Goal: Task Accomplishment & Management: Complete application form

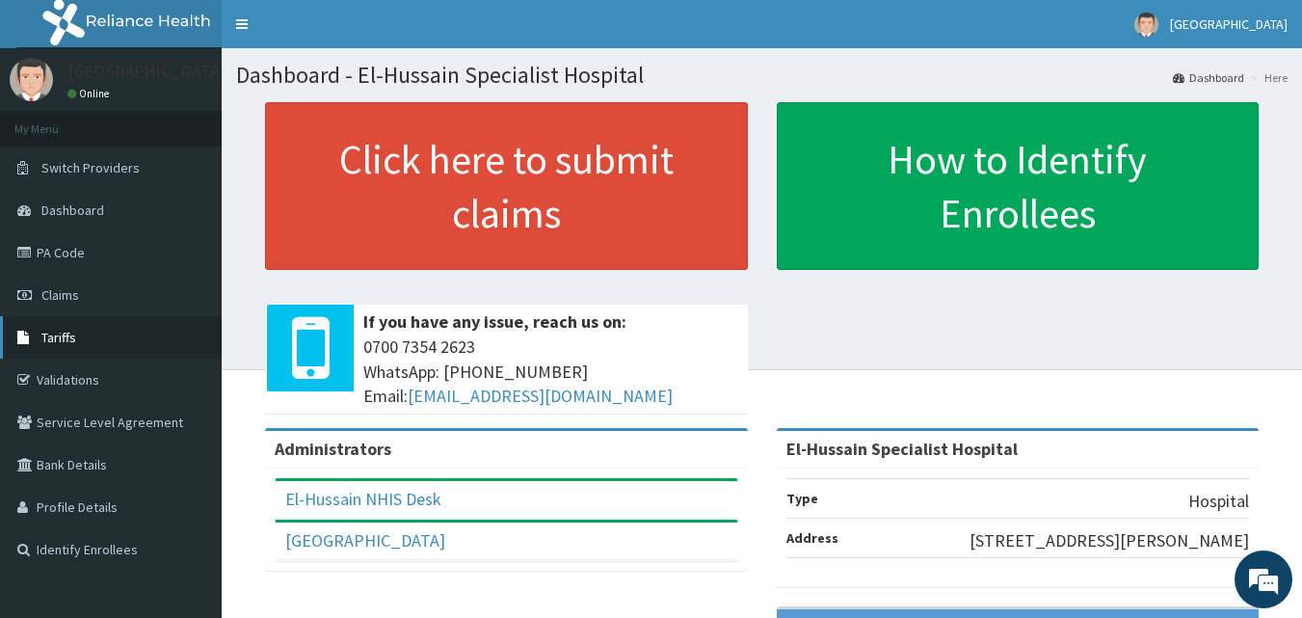
drag, startPoint x: 710, startPoint y: 237, endPoint x: 88, endPoint y: 339, distance: 630.1
click at [88, 339] on link "Tariffs" at bounding box center [111, 337] width 222 height 42
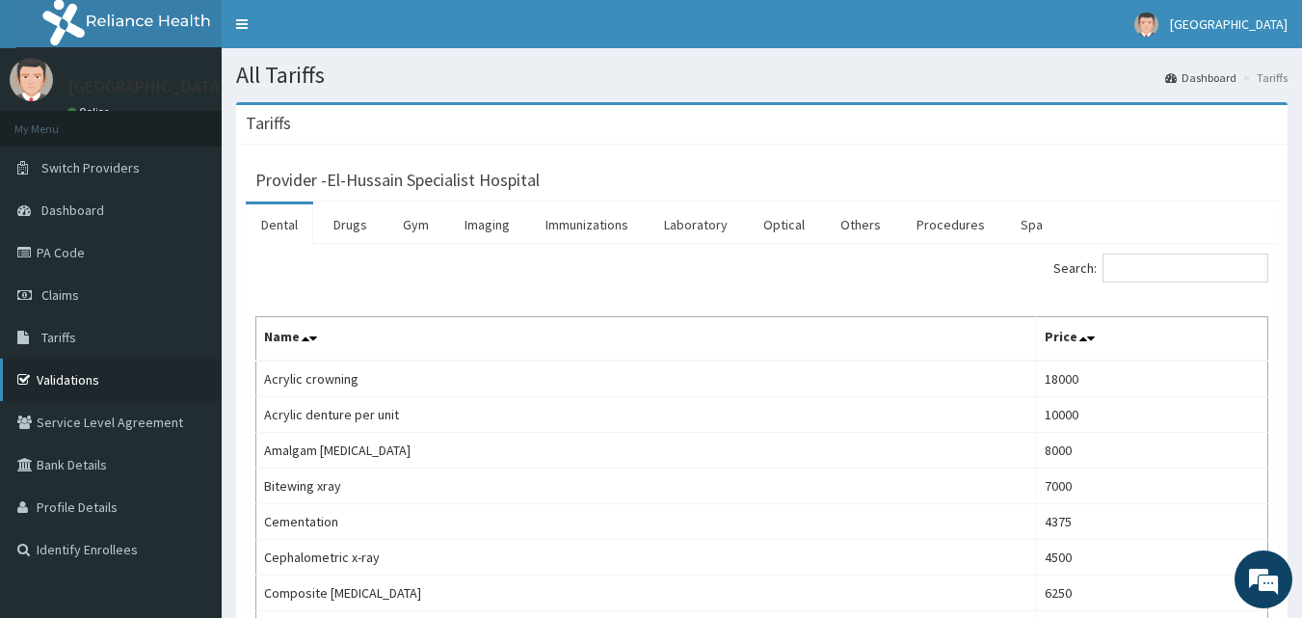
click at [95, 386] on link "Validations" at bounding box center [111, 380] width 222 height 42
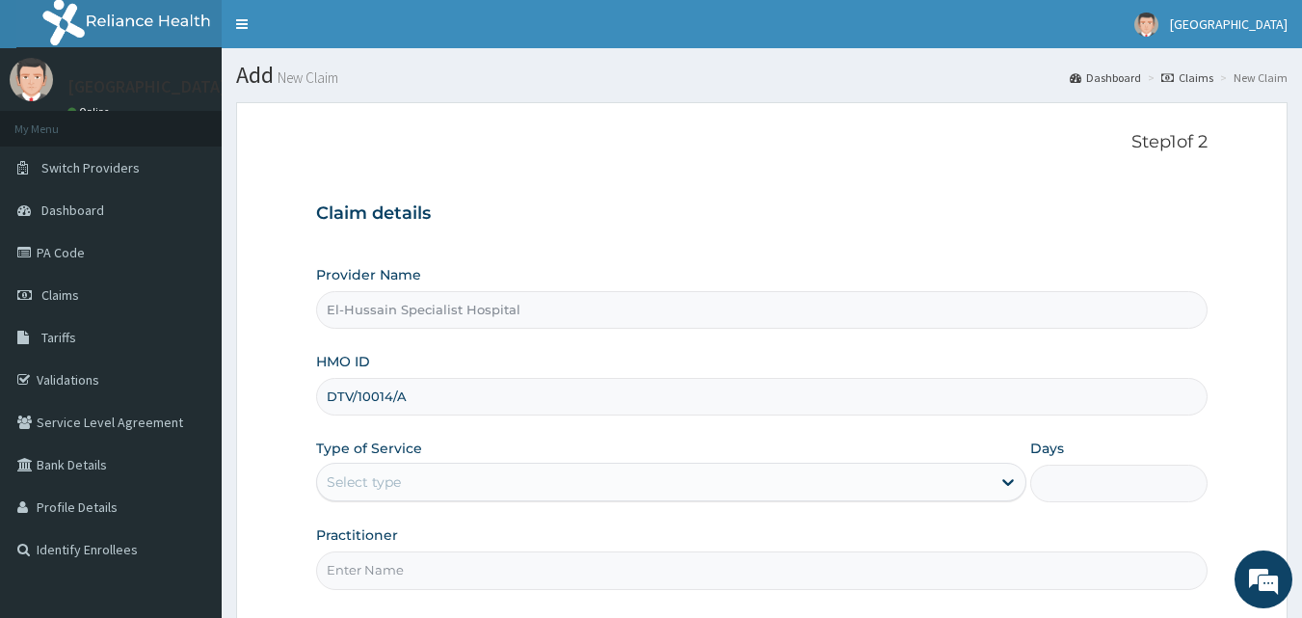
type input "DTV/10014/A"
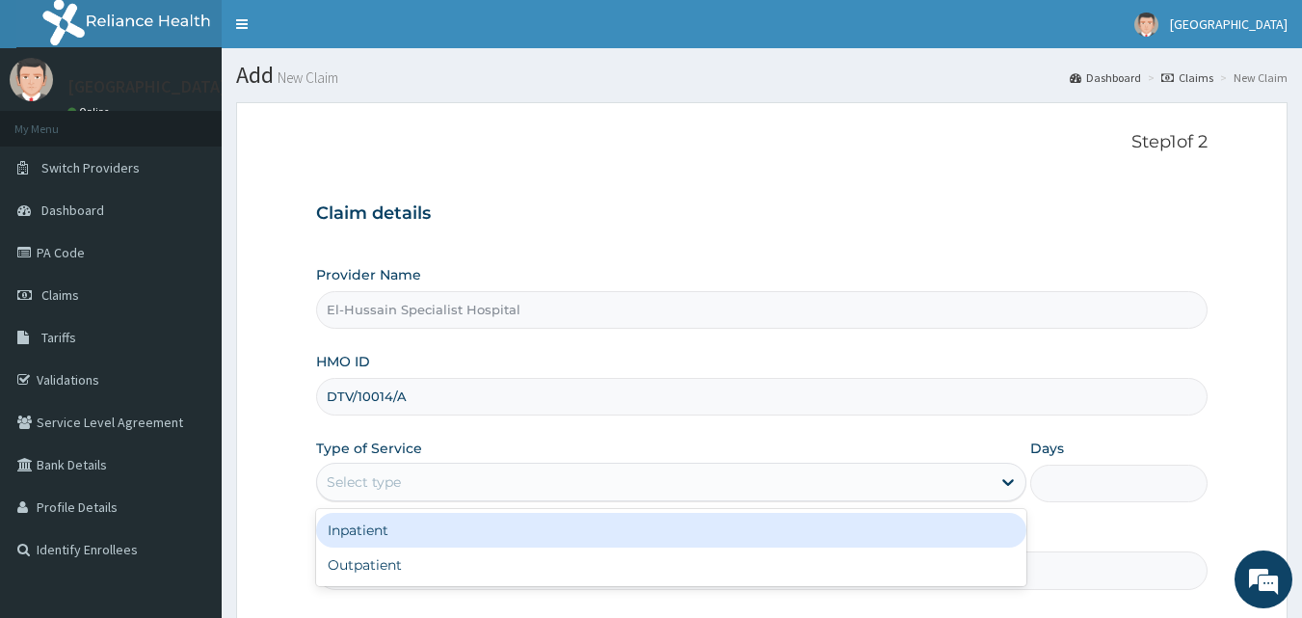
click at [459, 486] on div "Select type" at bounding box center [654, 482] width 674 height 31
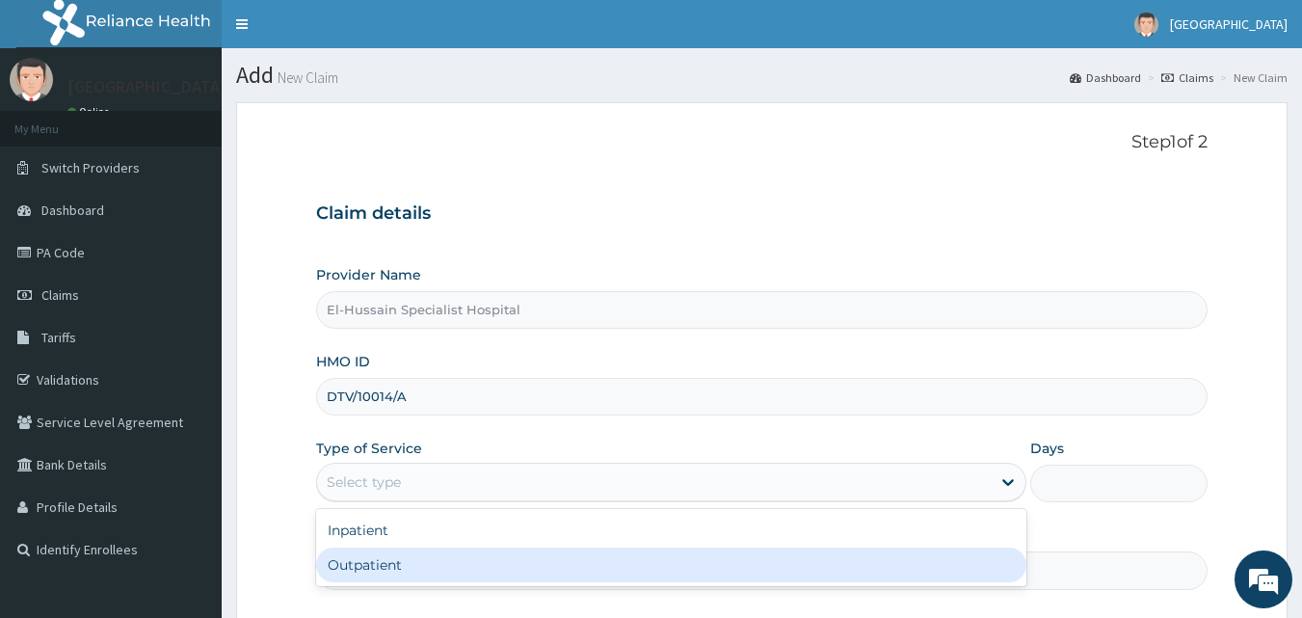
click at [442, 566] on div "Outpatient" at bounding box center [671, 565] width 710 height 35
type input "1"
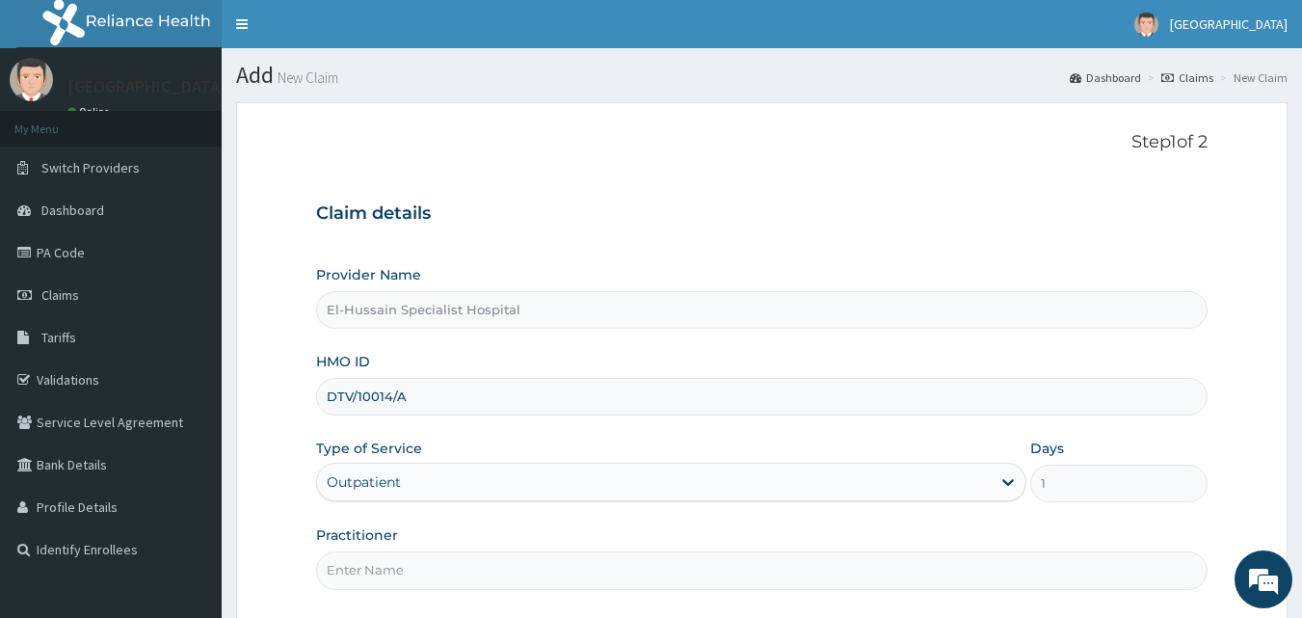
click at [442, 566] on input "Practitioner" at bounding box center [762, 570] width 893 height 38
type input "DR.RANSOME"
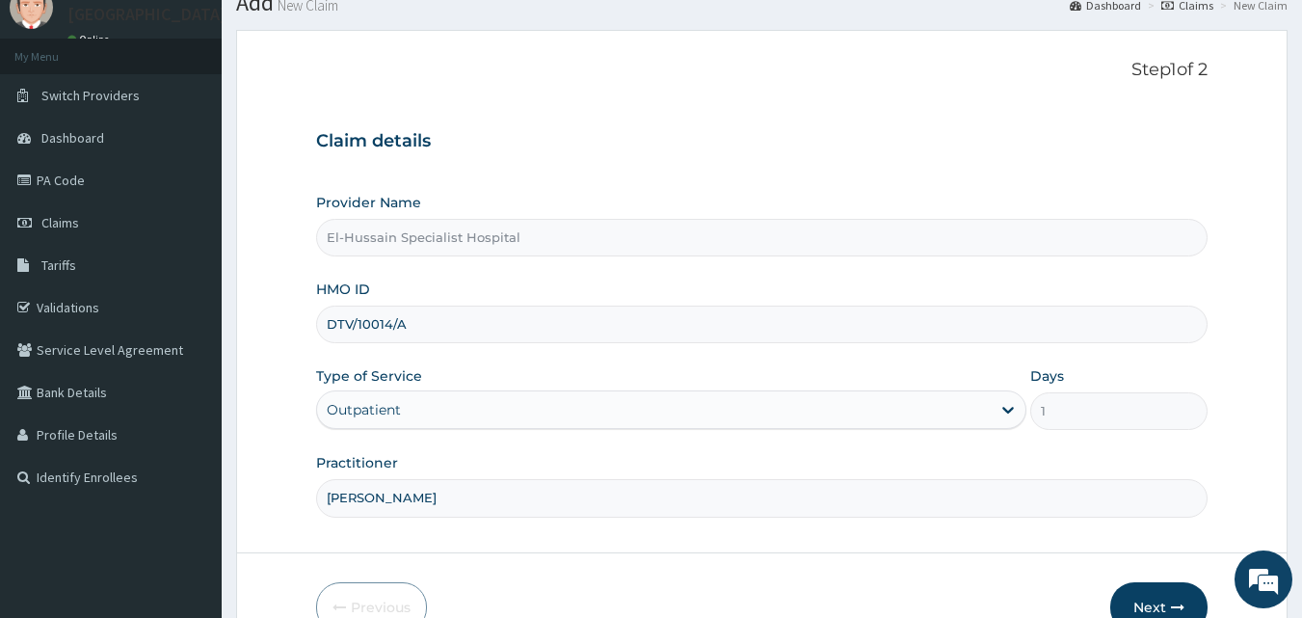
scroll to position [180, 0]
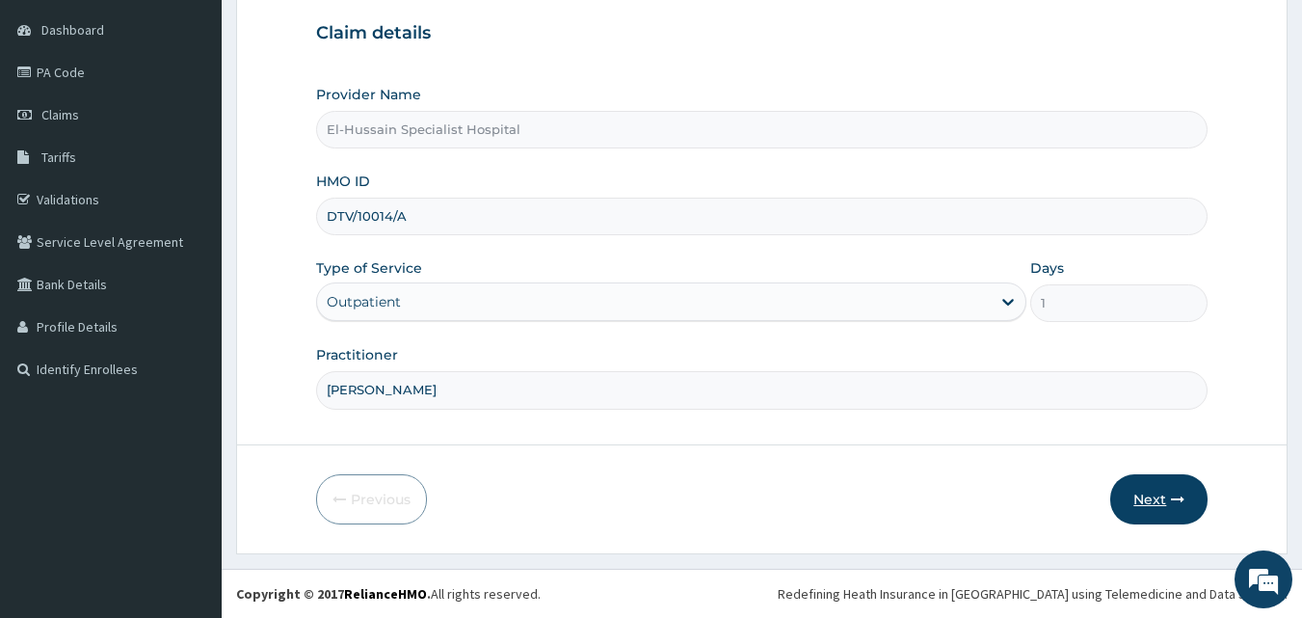
click at [1141, 509] on button "Next" at bounding box center [1159, 499] width 97 height 50
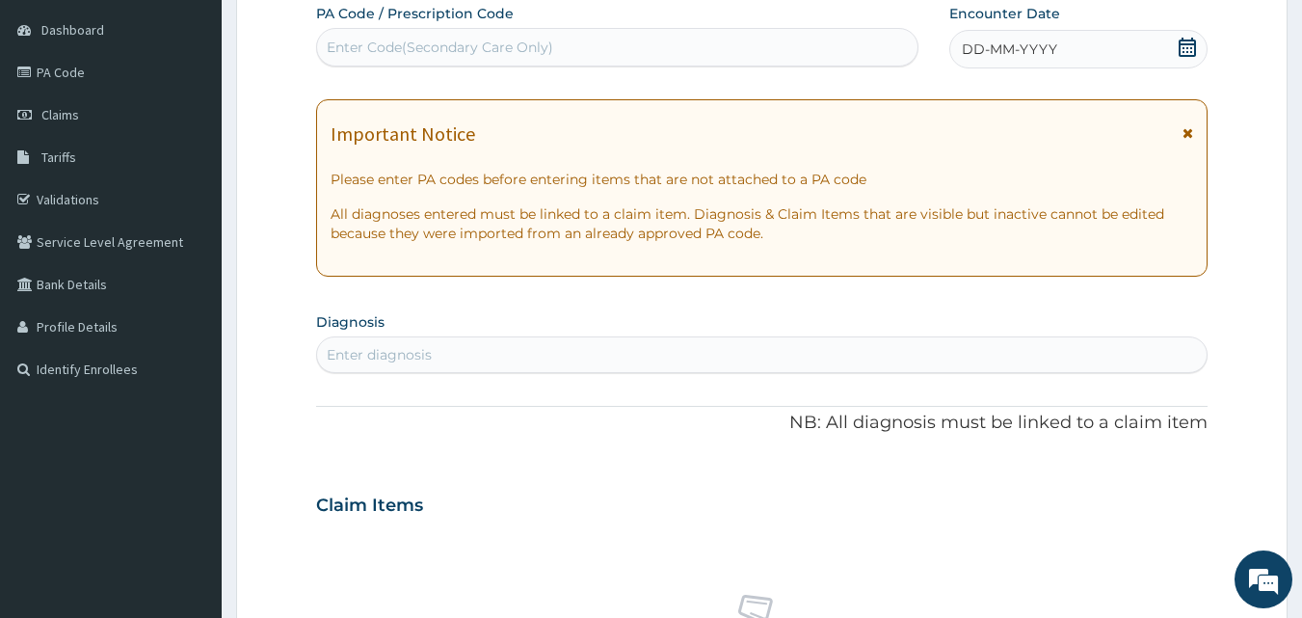
click at [414, 47] on div "Enter Code(Secondary Care Only)" at bounding box center [440, 47] width 227 height 19
drag, startPoint x: 414, startPoint y: 47, endPoint x: 379, endPoint y: 166, distance: 123.5
click at [379, 172] on p "Please enter PA codes before entering items that are not attached to a PA code" at bounding box center [763, 179] width 864 height 19
click at [397, 44] on div "Enter Code(Secondary Care Only)" at bounding box center [440, 47] width 227 height 19
drag, startPoint x: 397, startPoint y: 44, endPoint x: 379, endPoint y: 44, distance: 18.3
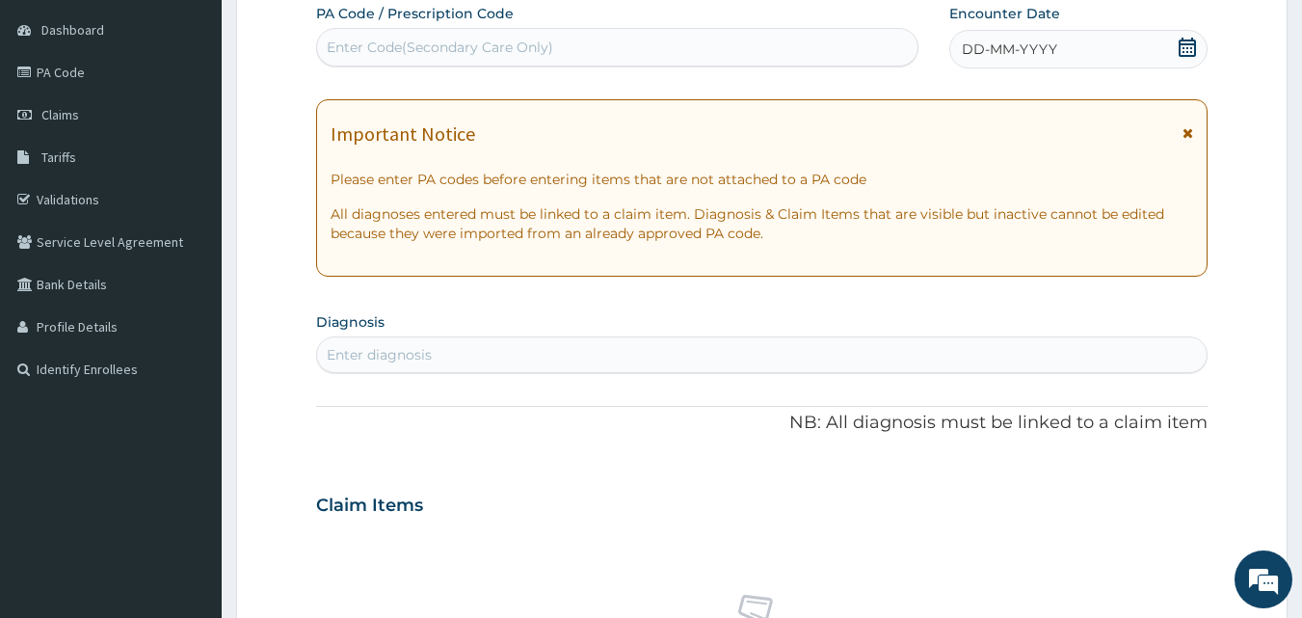
click at [379, 44] on div "Enter Code(Secondary Care Only)" at bounding box center [440, 47] width 227 height 19
paste input "PA/099FC7"
type input "PA/099FC7"
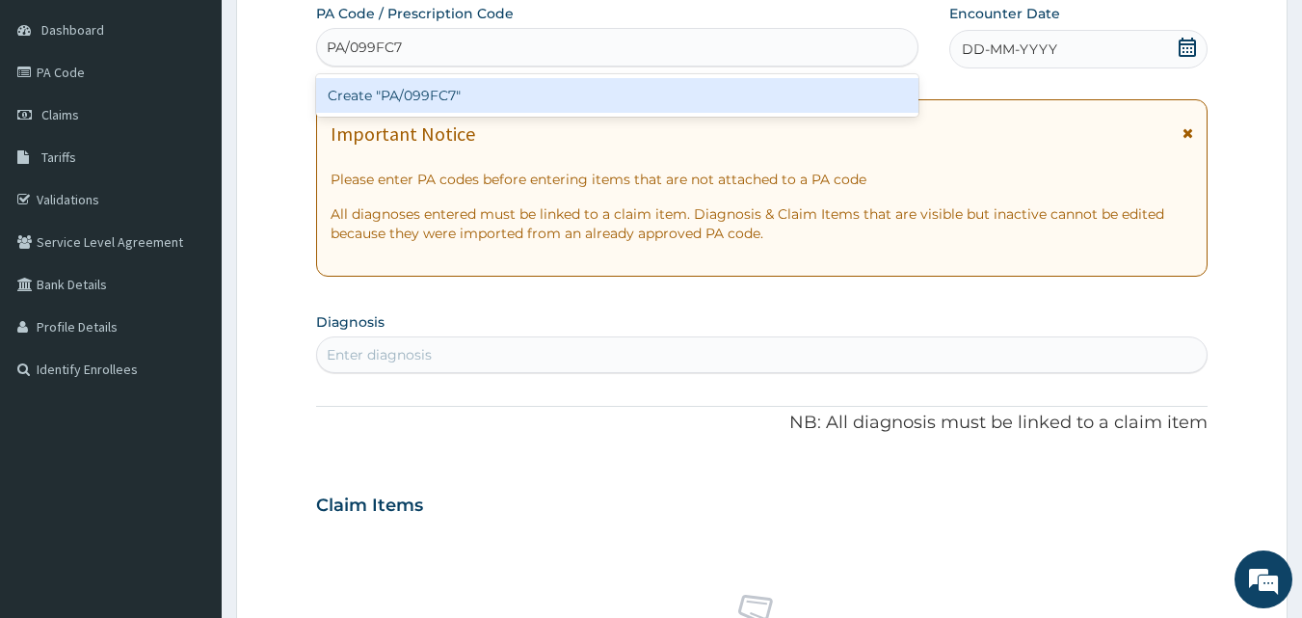
click at [410, 98] on div "Create "PA/099FC7"" at bounding box center [617, 95] width 603 height 35
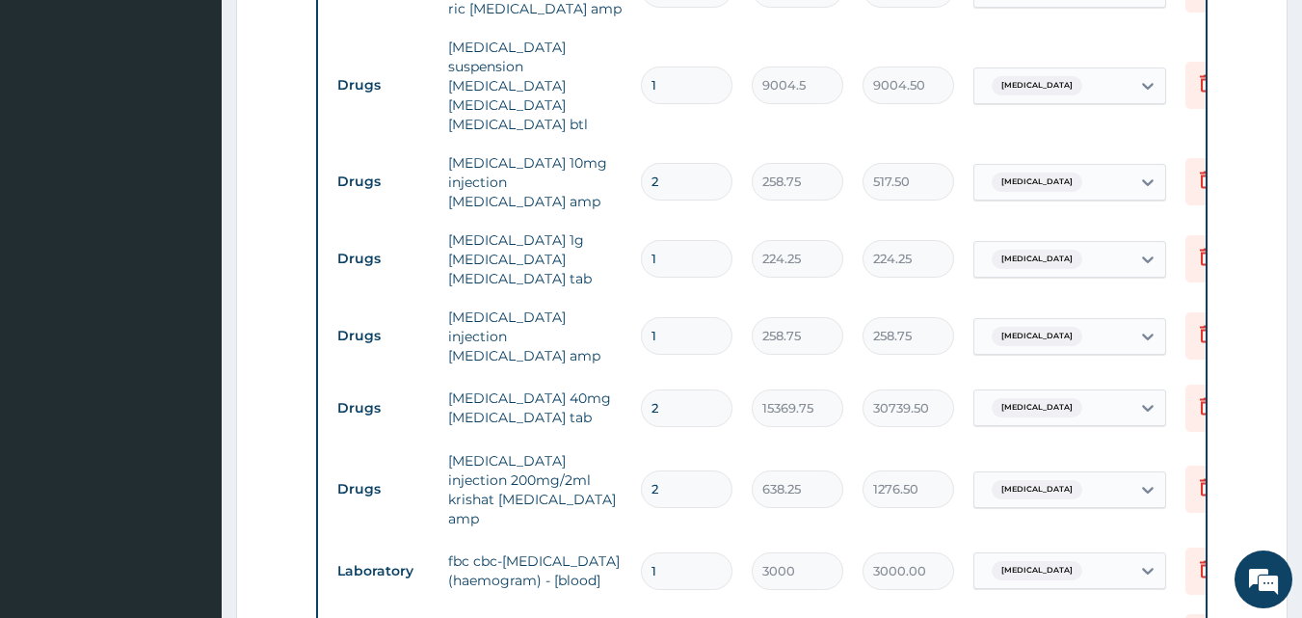
scroll to position [875, 0]
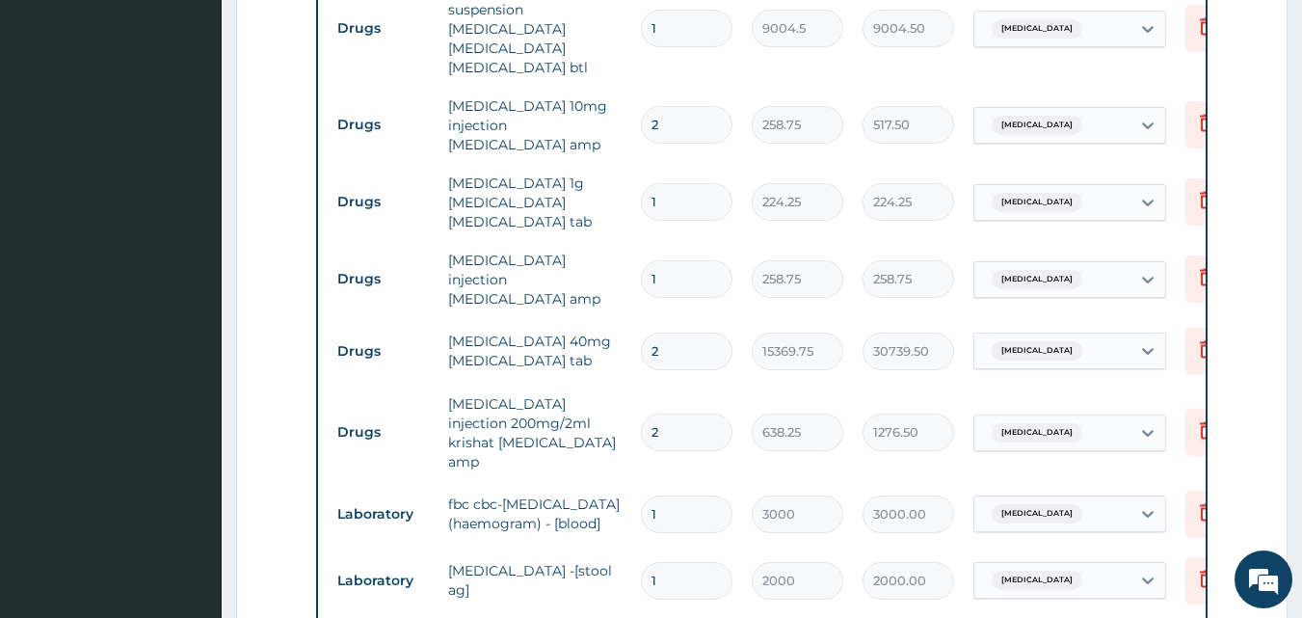
click at [676, 183] on input "1" at bounding box center [687, 202] width 92 height 38
type input "14"
type input "3139.50"
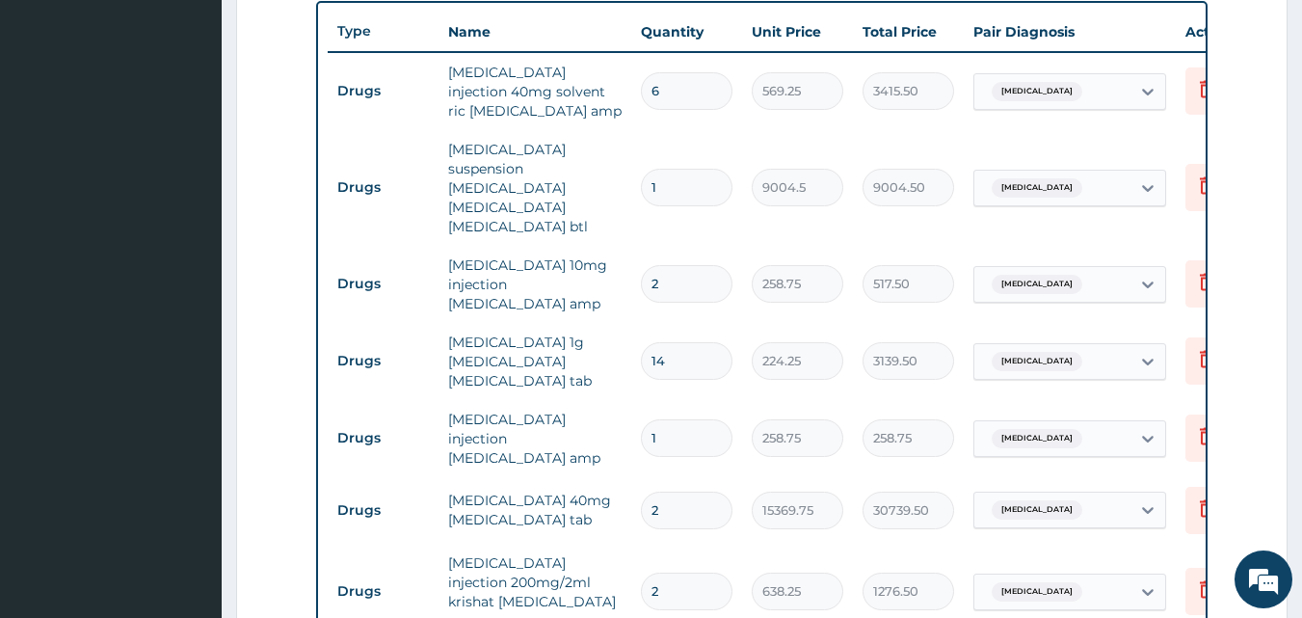
scroll to position [683, 0]
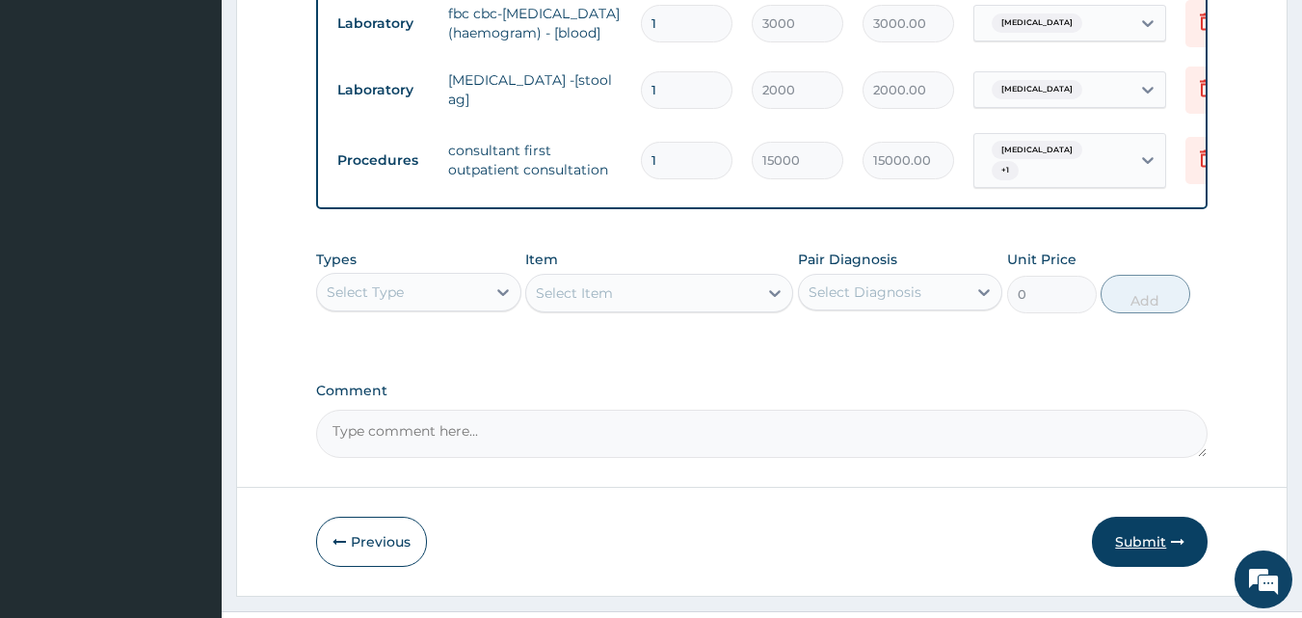
type input "14"
click at [1178, 535] on icon "button" at bounding box center [1177, 541] width 13 height 13
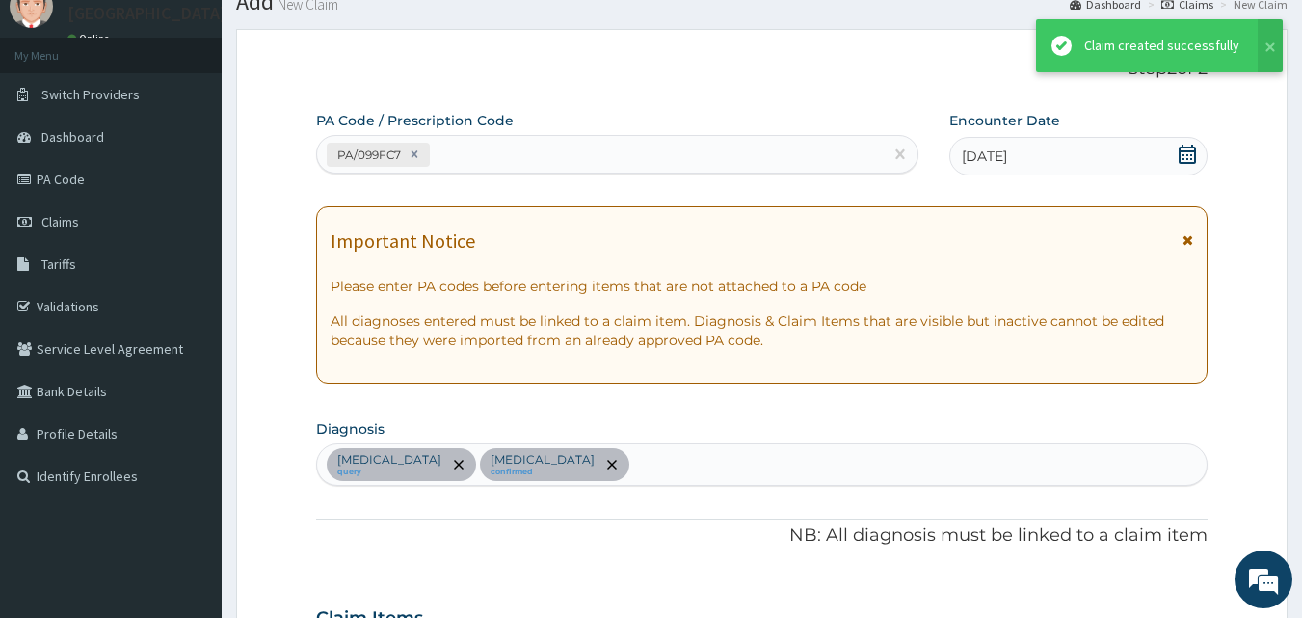
scroll to position [1366, 0]
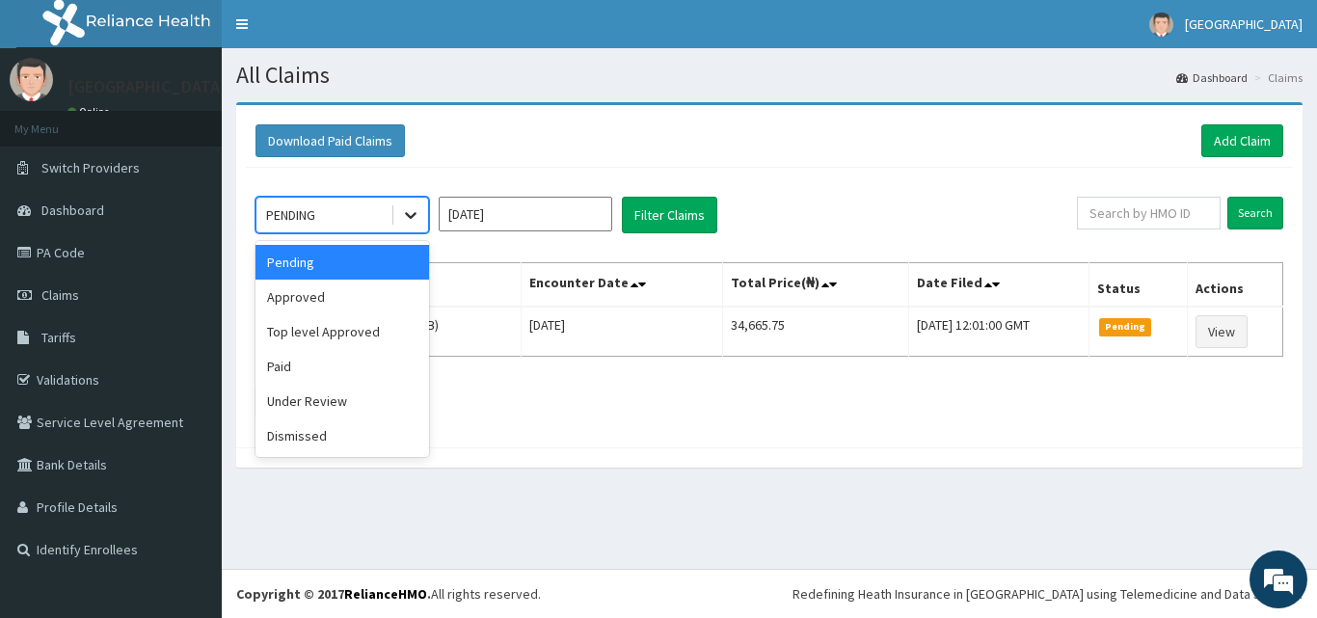
click at [398, 210] on div at bounding box center [410, 215] width 35 height 35
click at [407, 301] on div "Approved" at bounding box center [342, 297] width 174 height 35
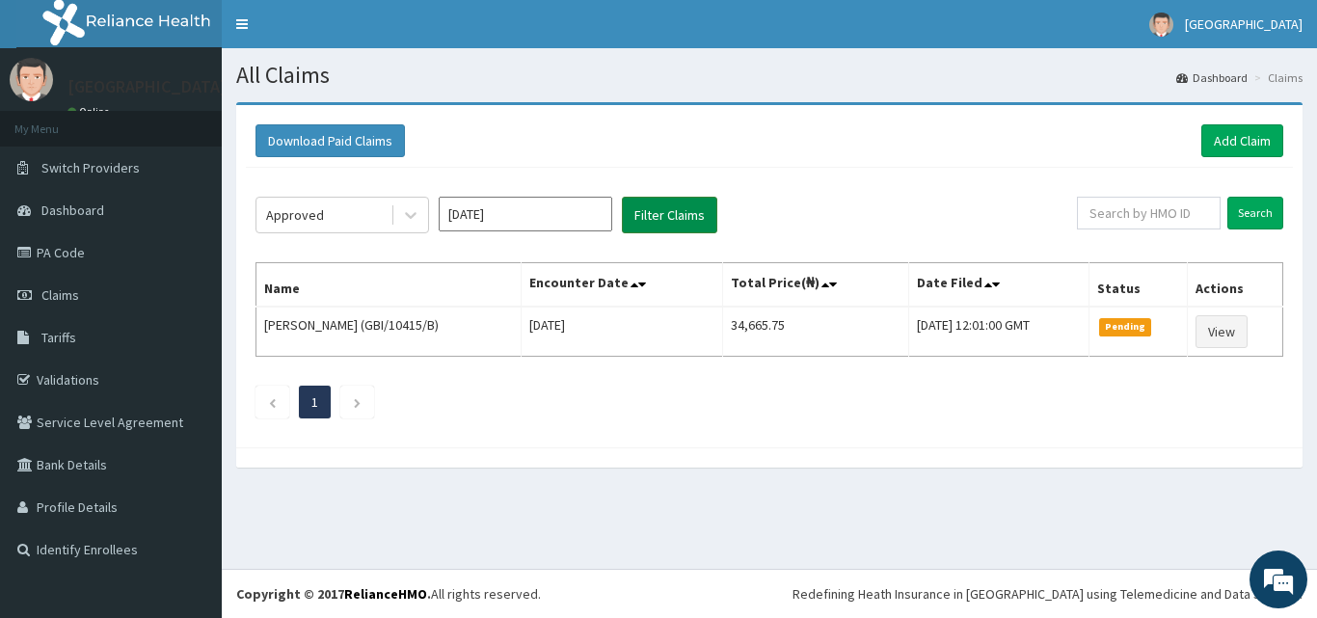
click at [659, 207] on button "Filter Claims" at bounding box center [669, 215] width 95 height 37
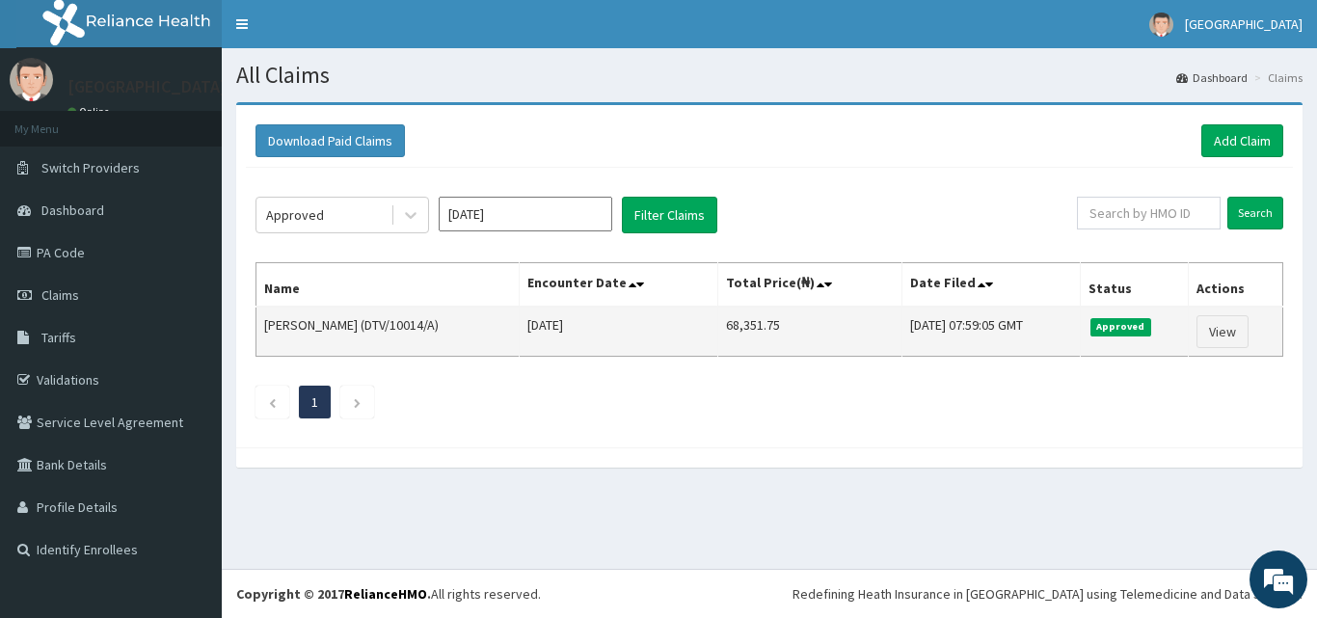
drag, startPoint x: 372, startPoint y: 324, endPoint x: 441, endPoint y: 327, distance: 68.5
click at [441, 327] on td "AYODEJI AYODELE (DTV/10014/A)" at bounding box center [387, 332] width 263 height 50
copy td "DTV/10014/A"
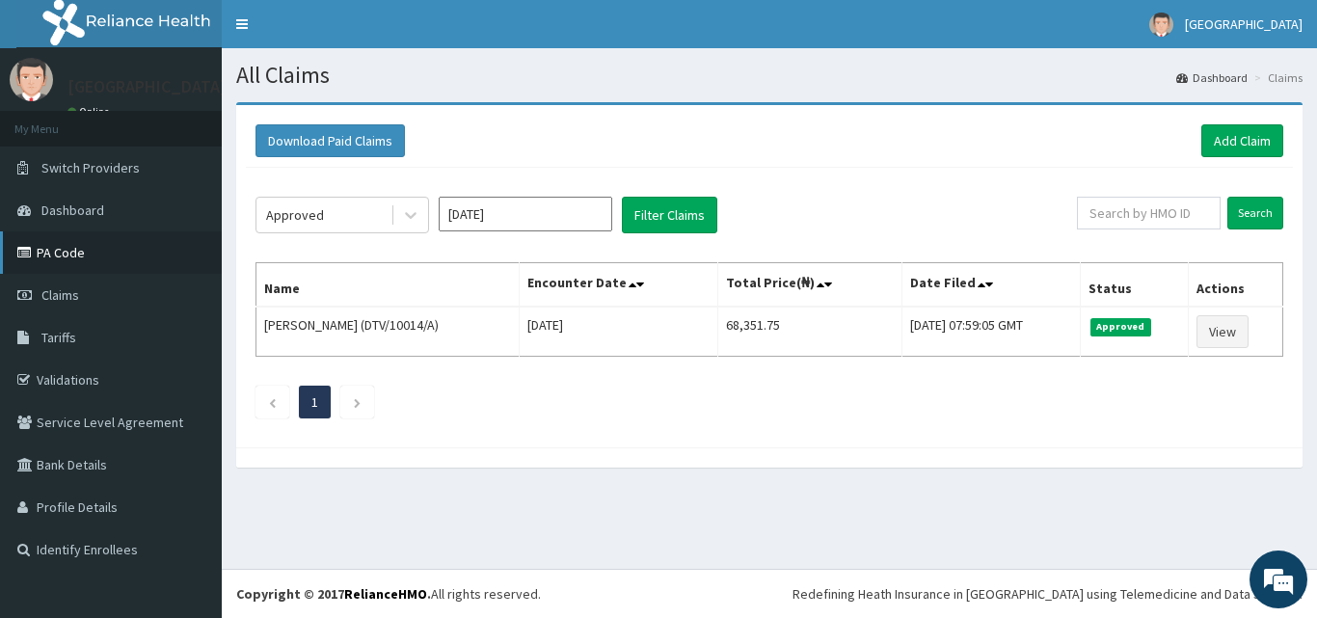
click at [83, 264] on link "PA Code" at bounding box center [111, 252] width 222 height 42
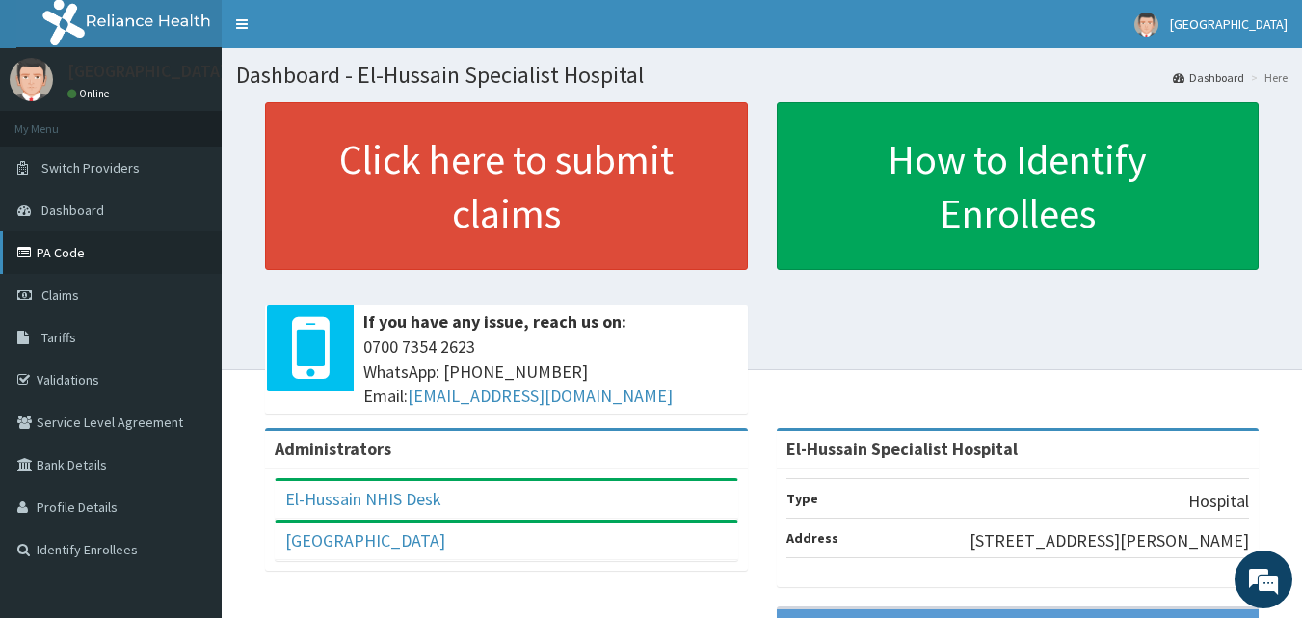
click at [60, 252] on link "PA Code" at bounding box center [111, 252] width 222 height 42
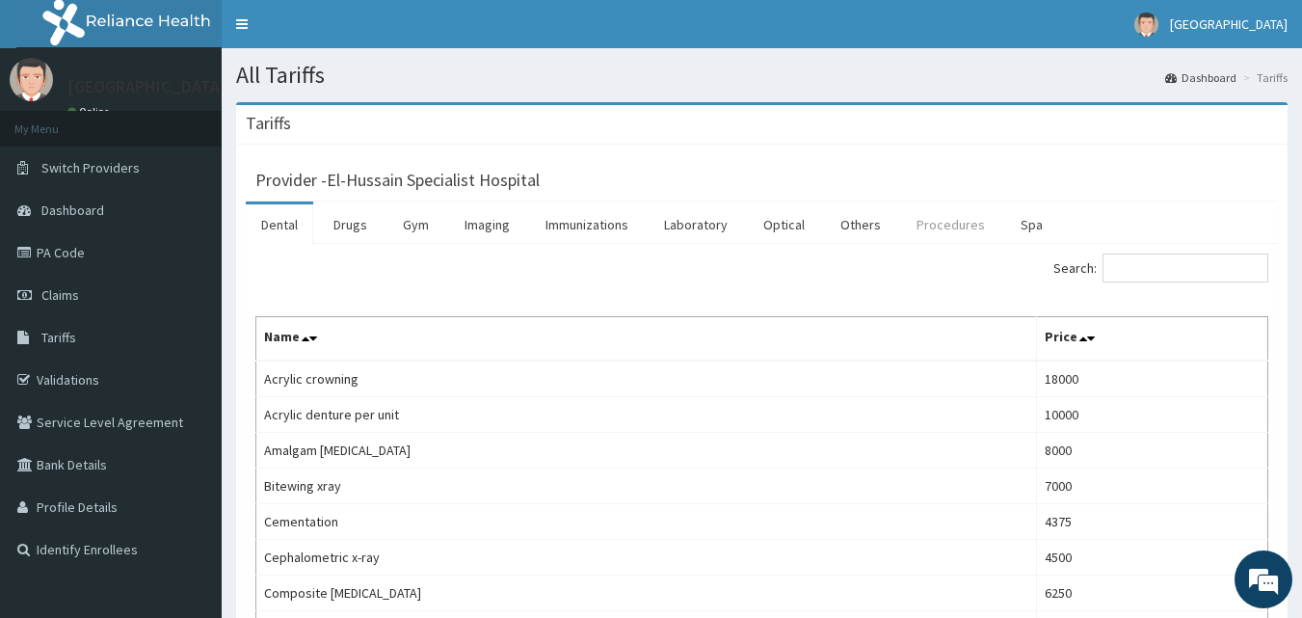
click at [941, 225] on link "Procedures" at bounding box center [950, 224] width 99 height 40
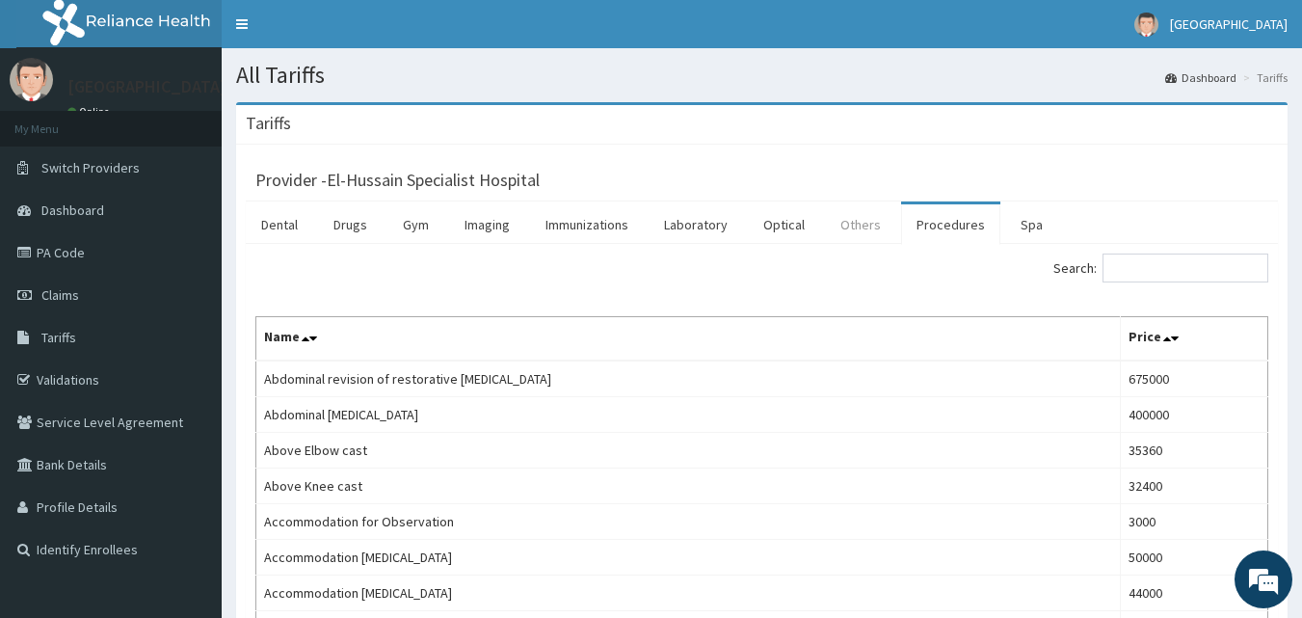
click at [854, 224] on link "Others" at bounding box center [860, 224] width 71 height 40
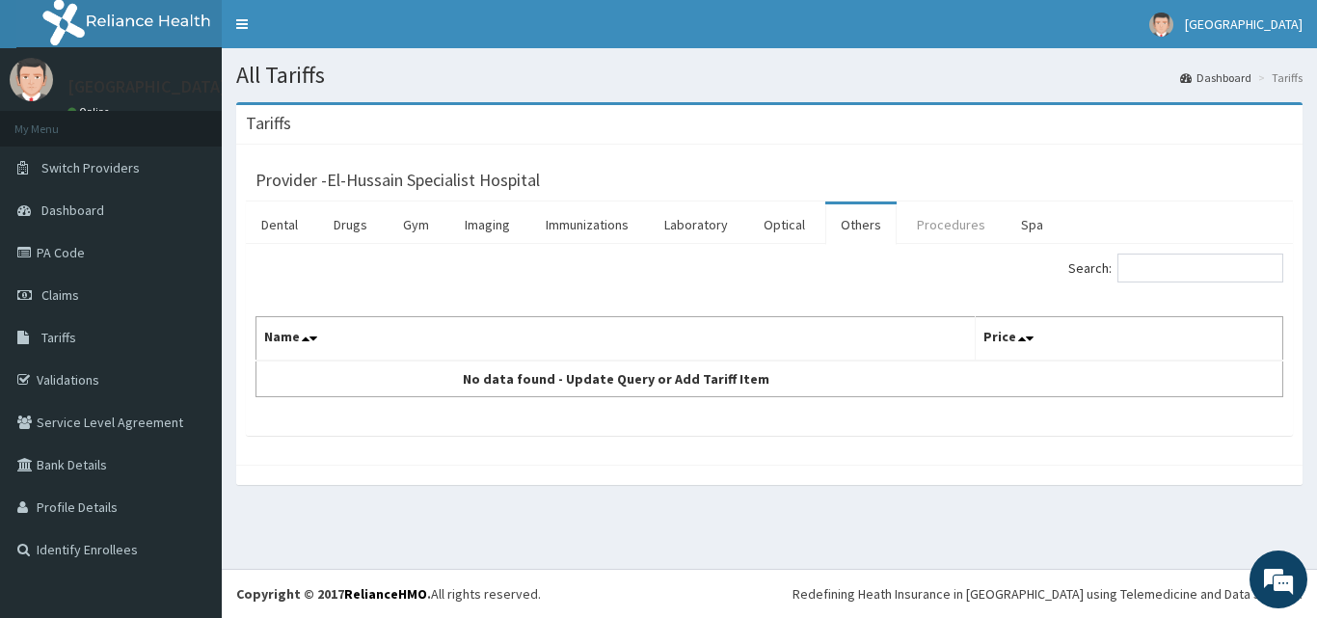
click at [943, 226] on link "Procedures" at bounding box center [950, 224] width 99 height 40
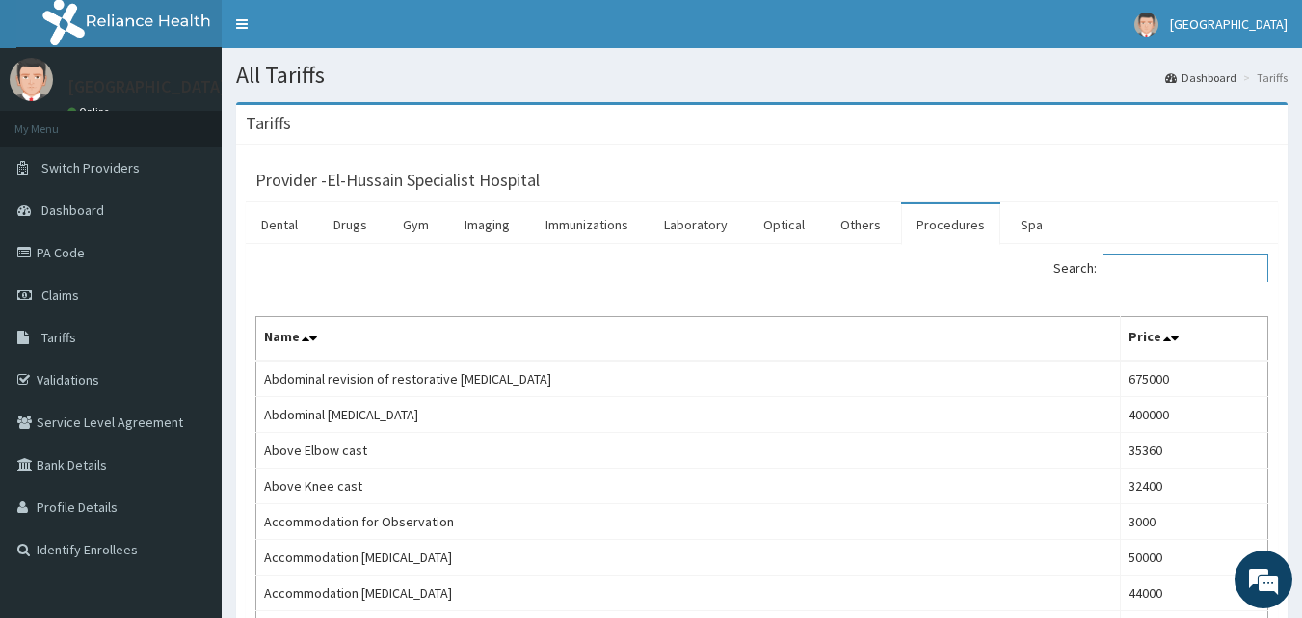
click at [1169, 268] on input "Search:" at bounding box center [1186, 268] width 166 height 29
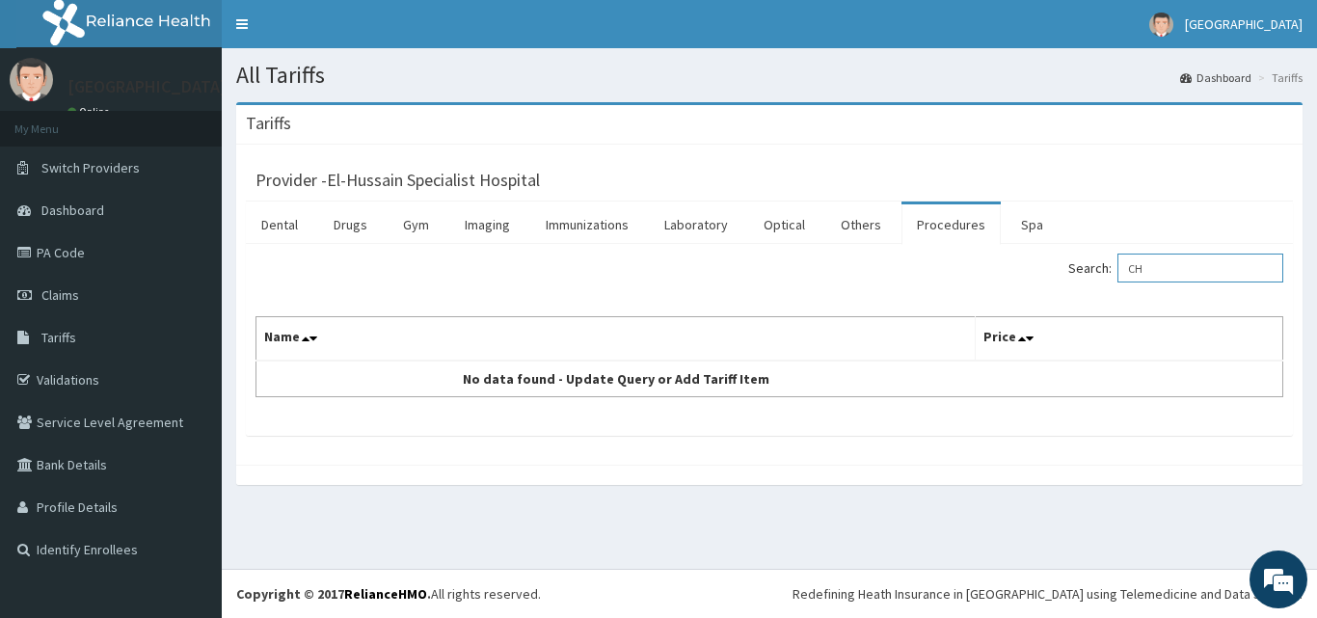
type input "C"
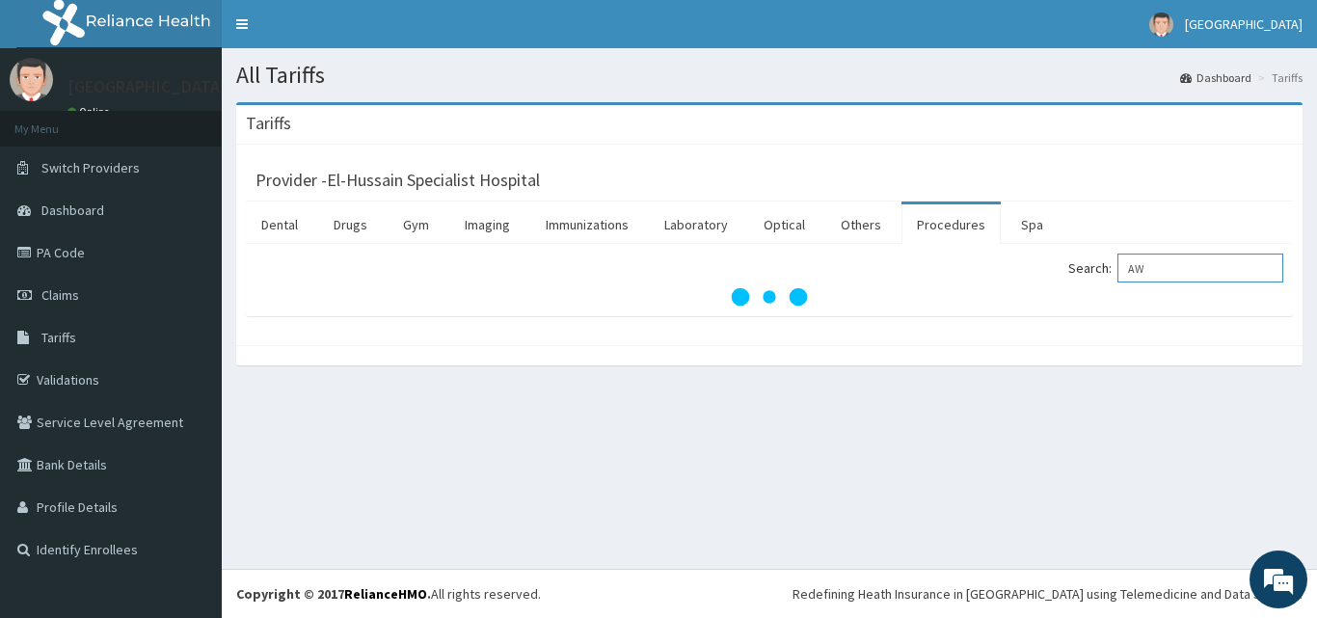
type input "A"
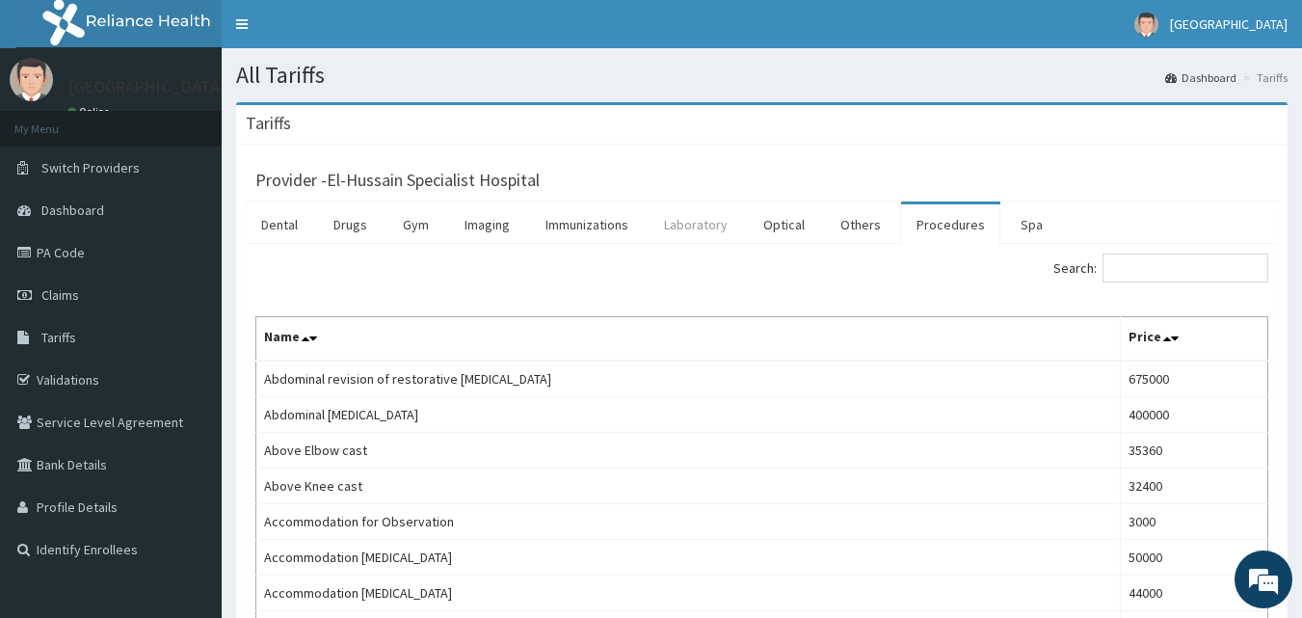
click at [709, 220] on link "Laboratory" at bounding box center [696, 224] width 94 height 40
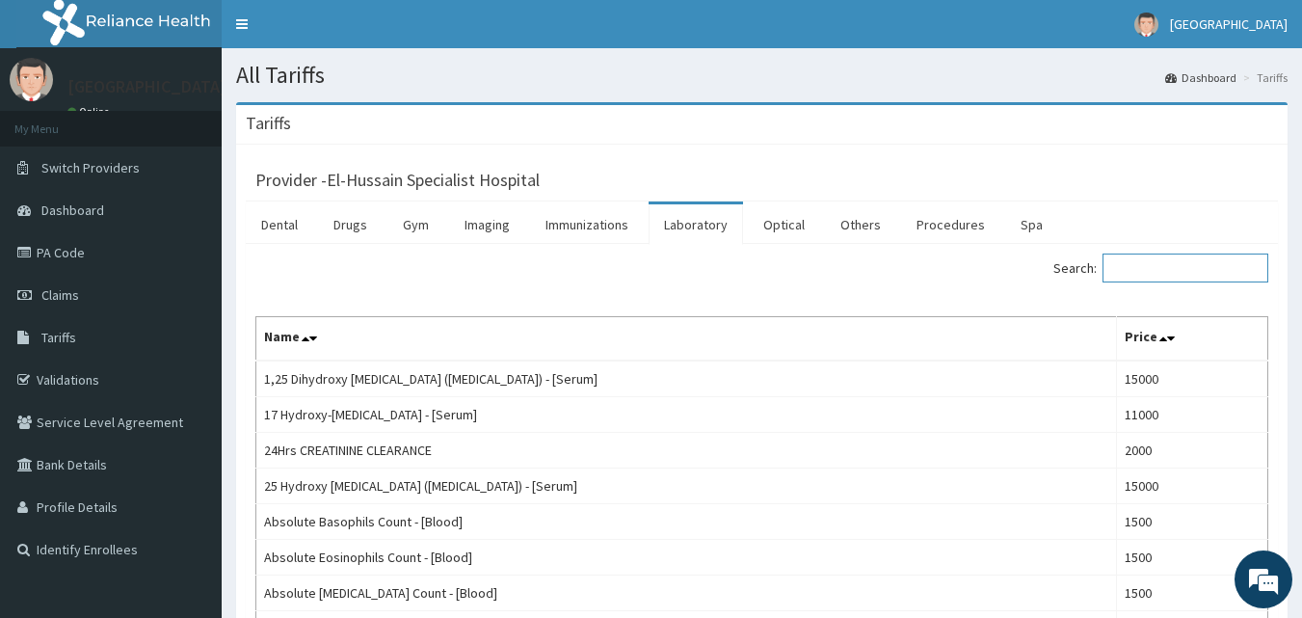
click at [1171, 266] on input "Search:" at bounding box center [1186, 268] width 166 height 29
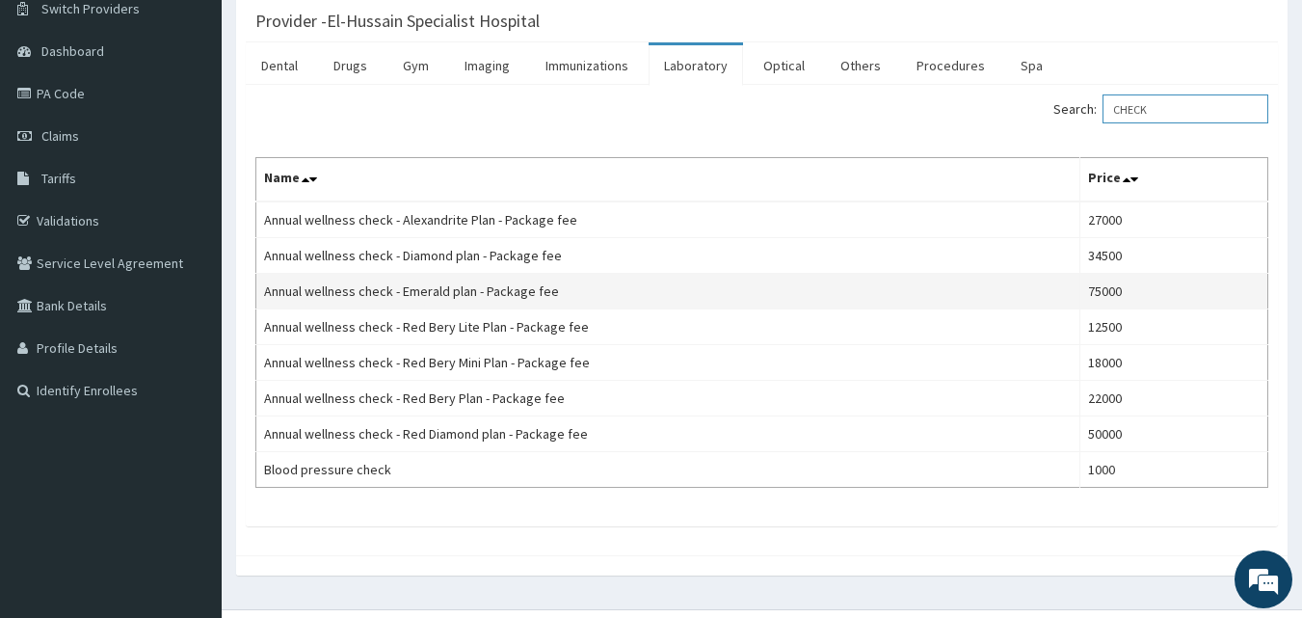
scroll to position [193, 0]
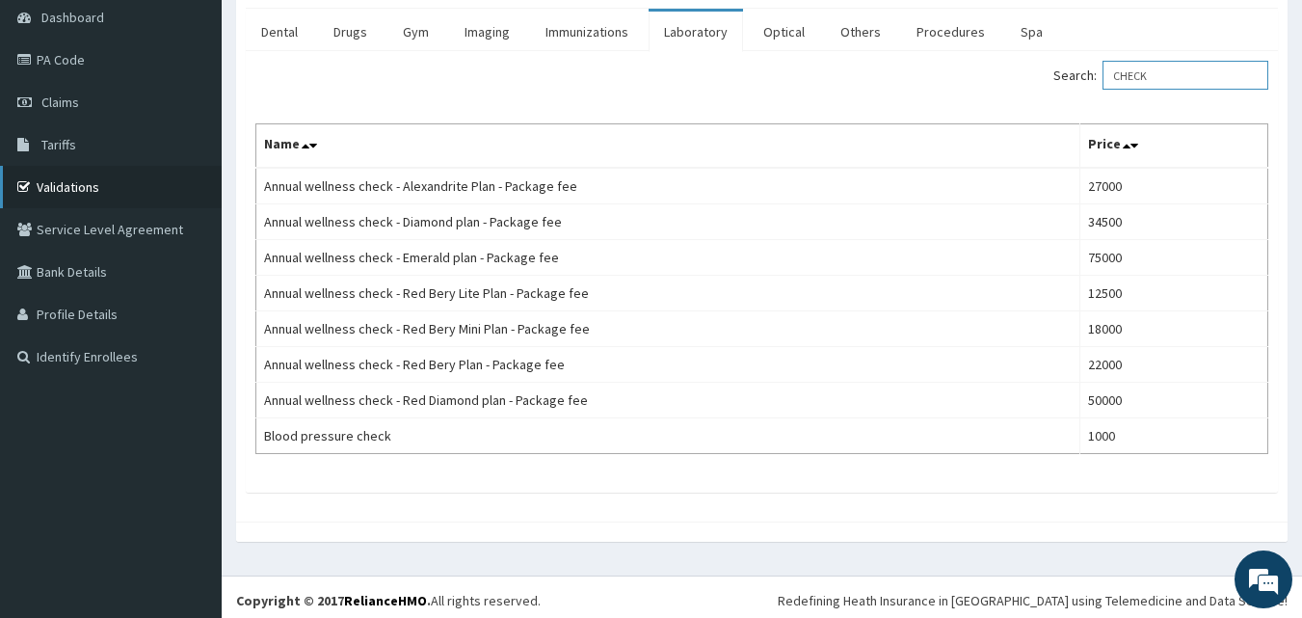
type input "CHECK"
click at [74, 182] on link "Validations" at bounding box center [111, 187] width 222 height 42
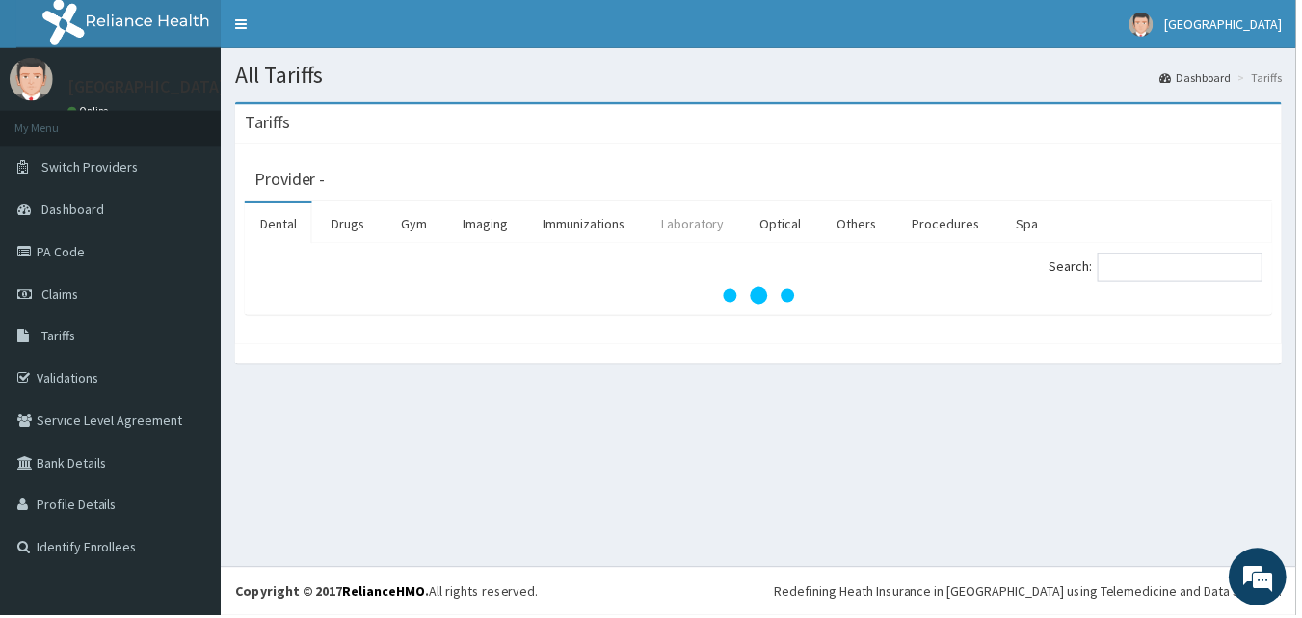
click at [693, 228] on link "Laboratory" at bounding box center [696, 224] width 94 height 40
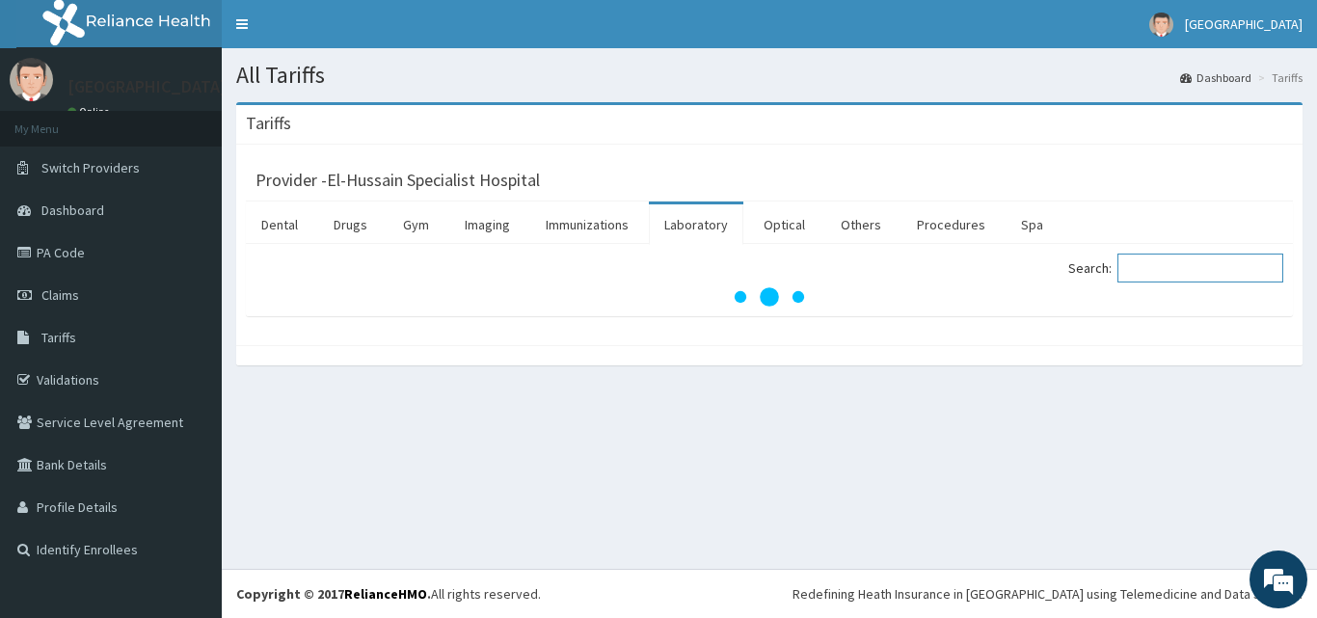
click at [1175, 269] on input "Search:" at bounding box center [1200, 268] width 166 height 29
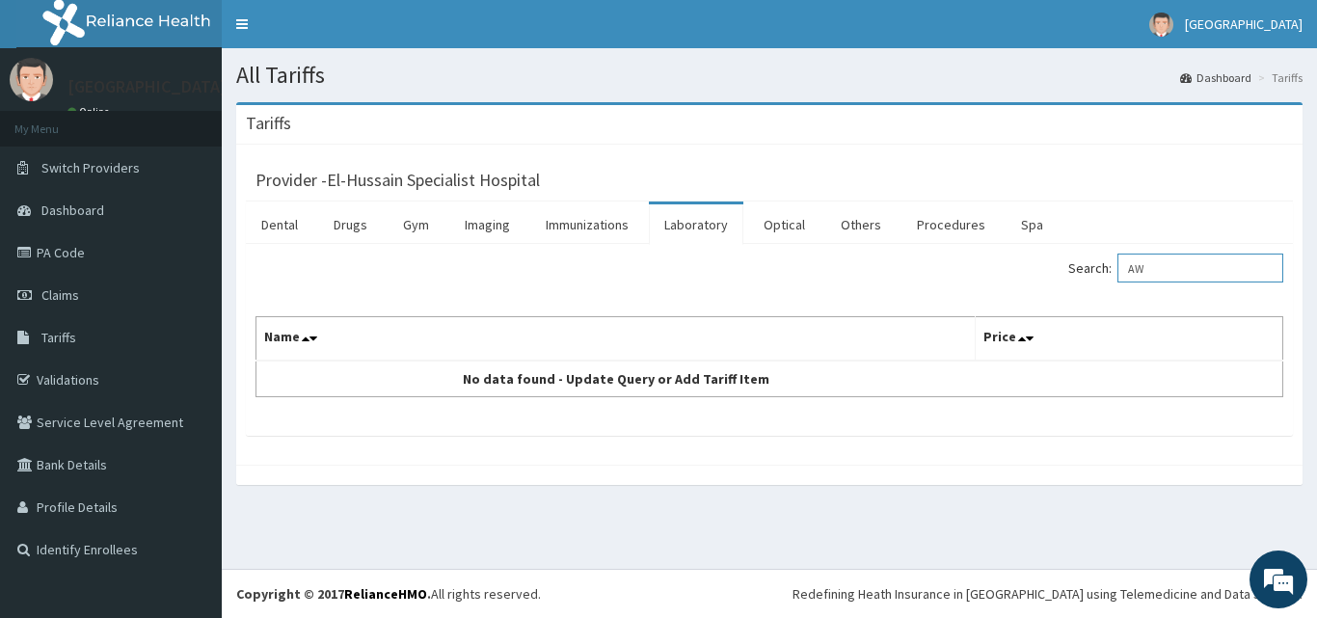
type input "A"
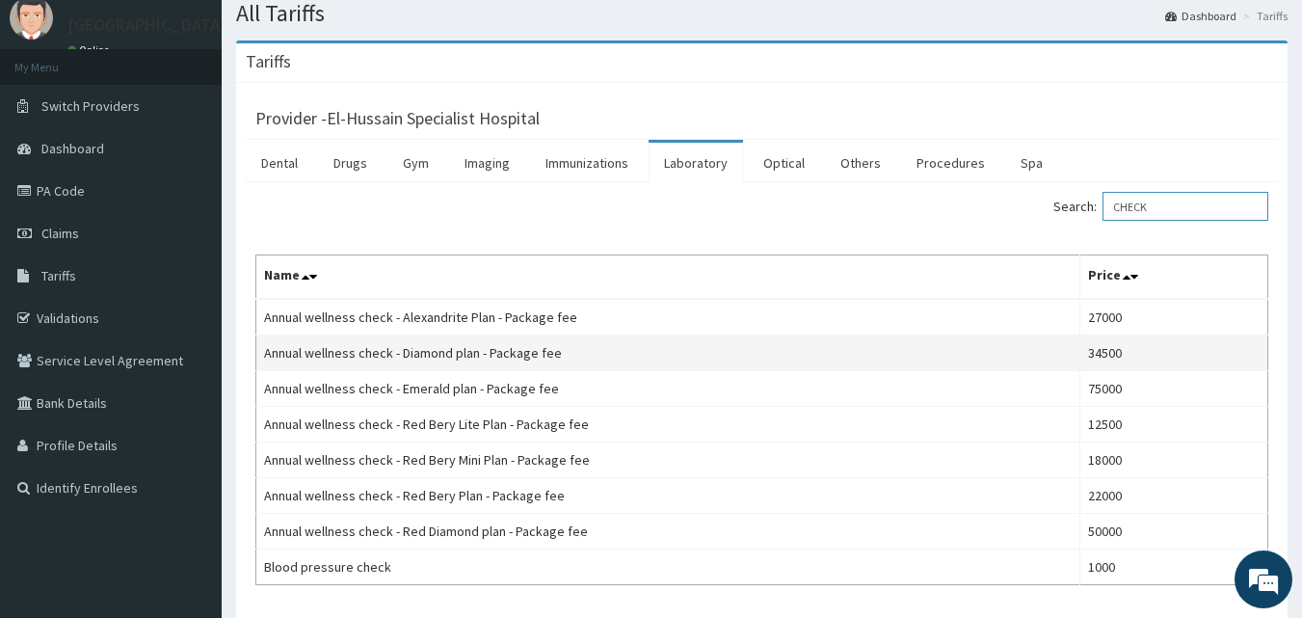
scroll to position [193, 0]
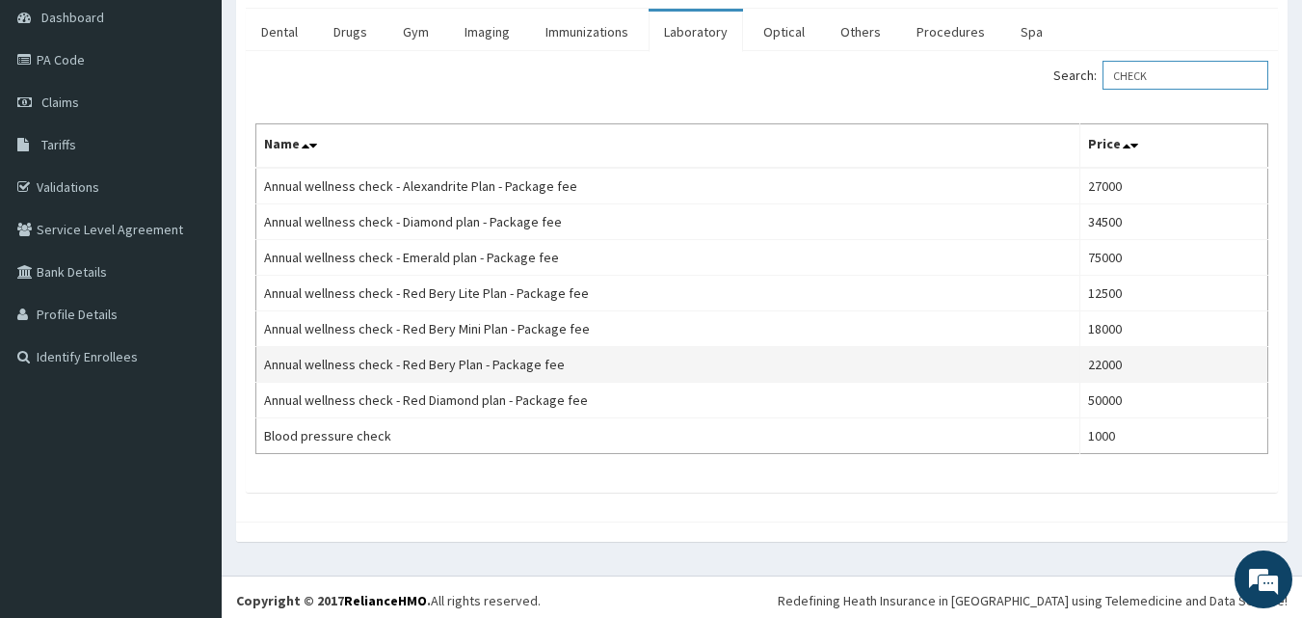
type input "CHECK"
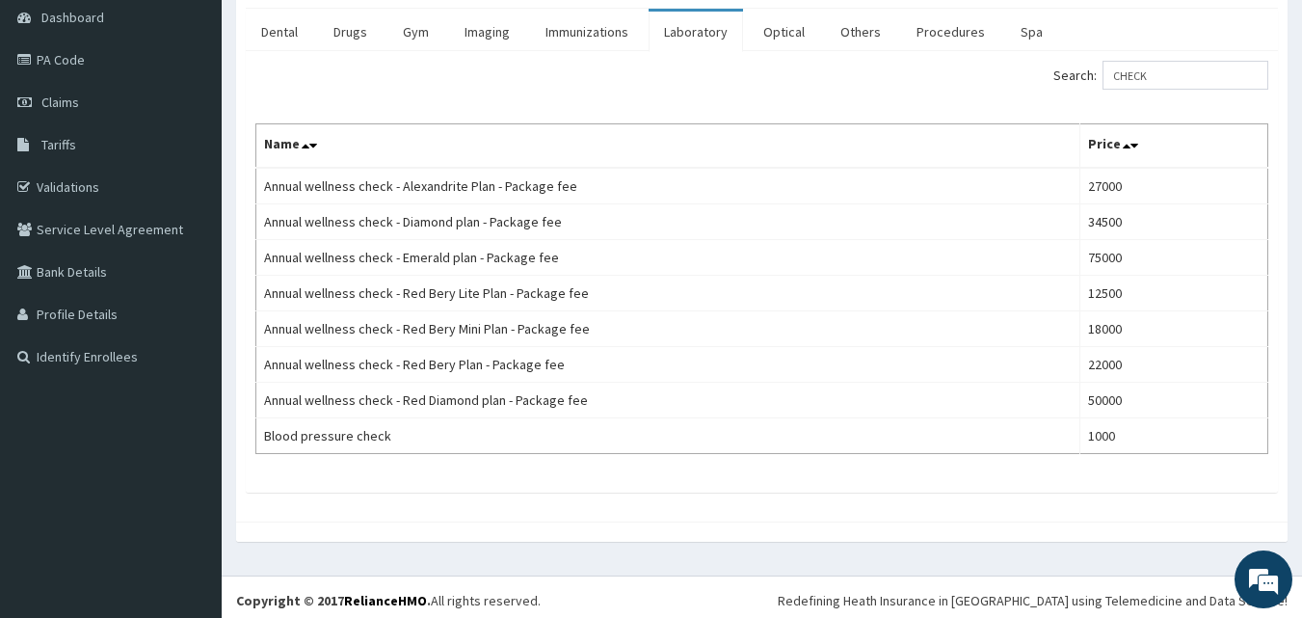
drag, startPoint x: 804, startPoint y: 376, endPoint x: 770, endPoint y: 544, distance: 171.1
click at [812, 474] on div "Search: CHECK Name Price Annual wellness check - Alexandrite Plan - Package fee…" at bounding box center [762, 272] width 1032 height 442
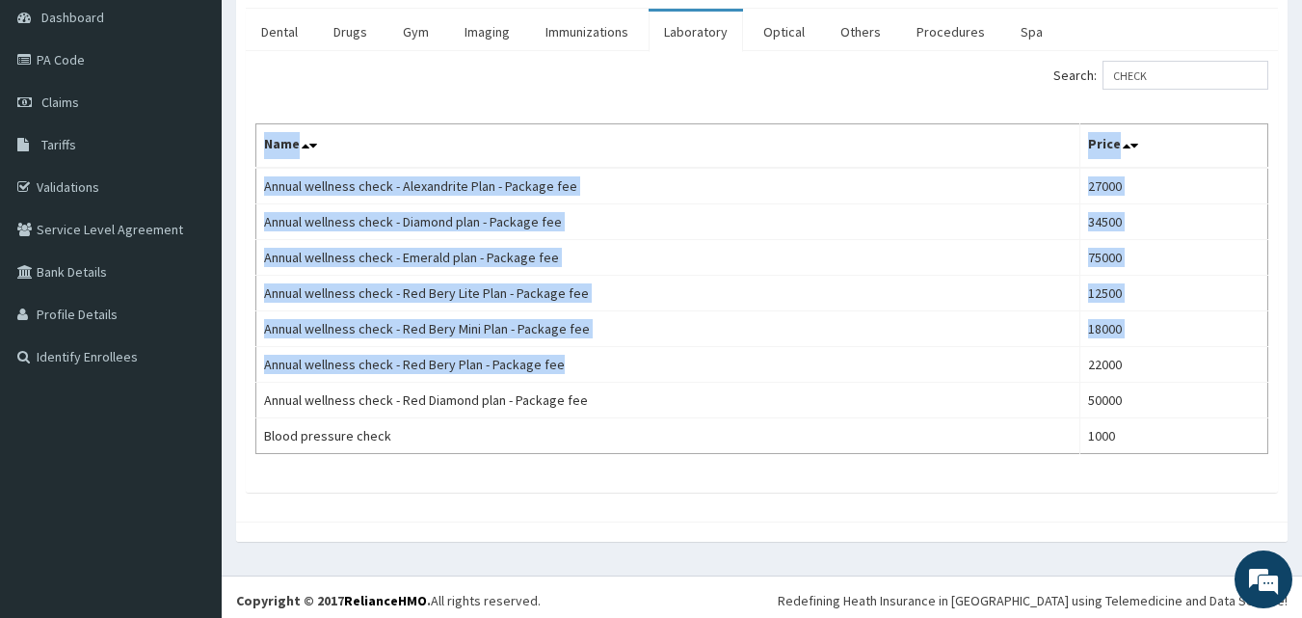
click at [827, 487] on div "Search: CHECK Name Price Annual wellness check - Alexandrite Plan - Package fee…" at bounding box center [762, 272] width 1032 height 442
click at [770, 544] on div "Tariffs Provider - El-Hussain Specialist Hospital Dental Drugs Gym Imaging Immu…" at bounding box center [762, 235] width 1081 height 652
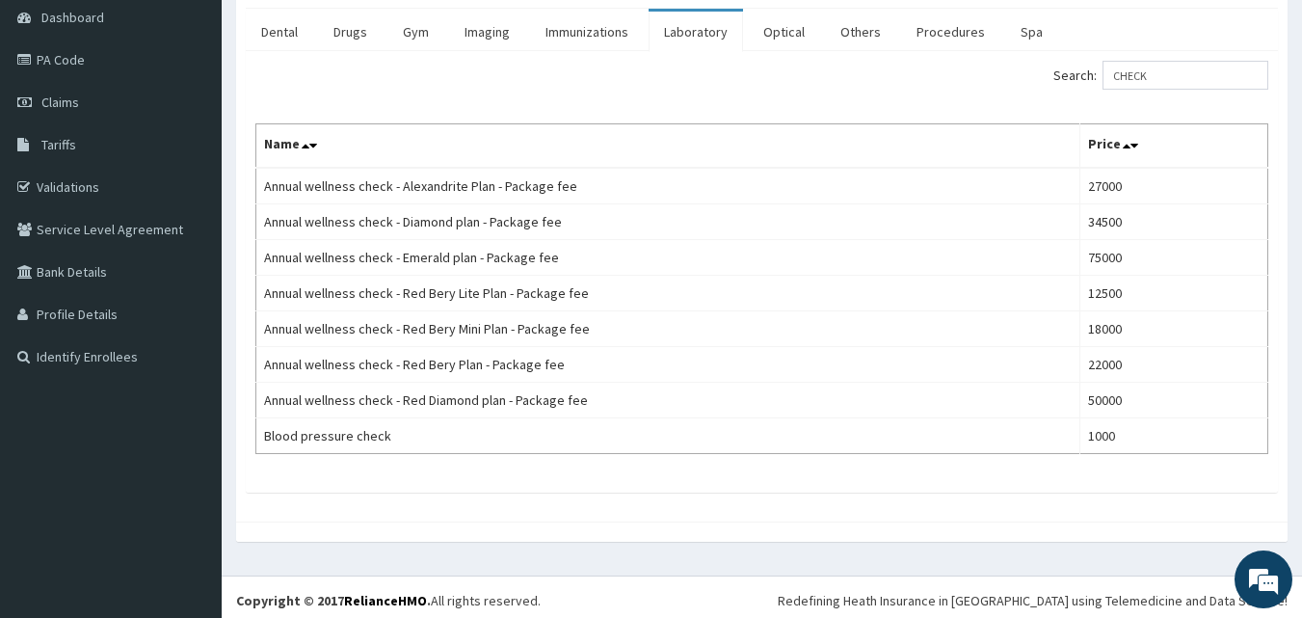
click at [770, 544] on div "Tariffs Provider - El-Hussain Specialist Hospital Dental Drugs Gym Imaging Immu…" at bounding box center [762, 235] width 1081 height 652
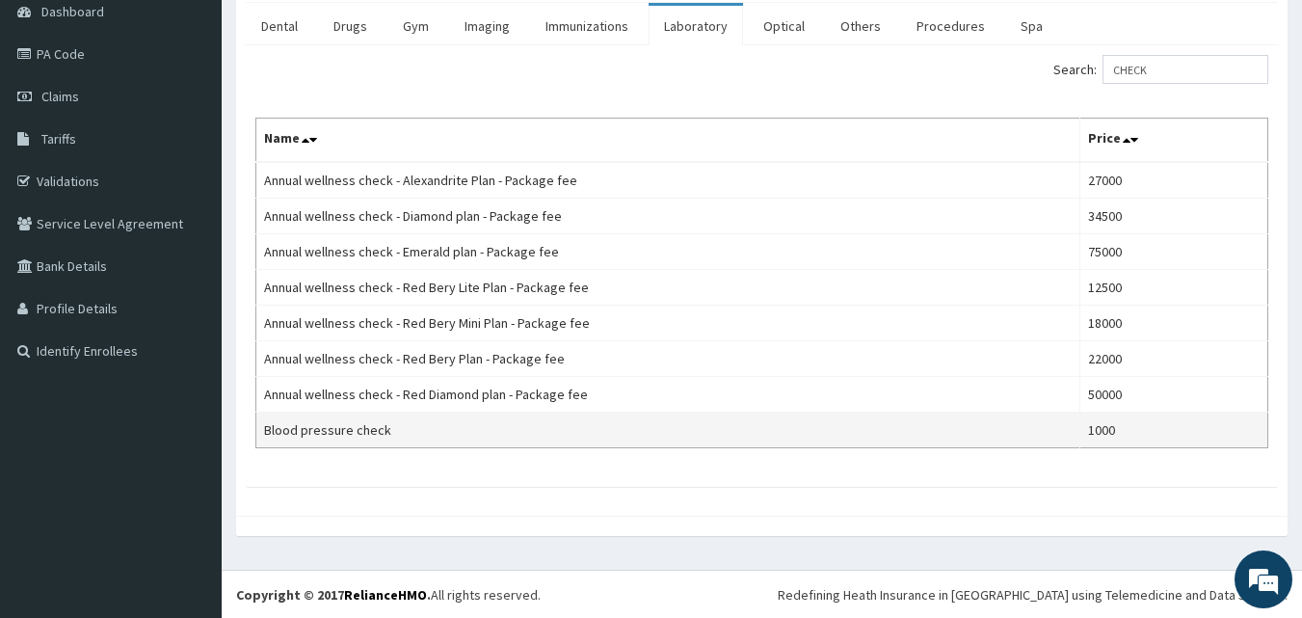
scroll to position [200, 0]
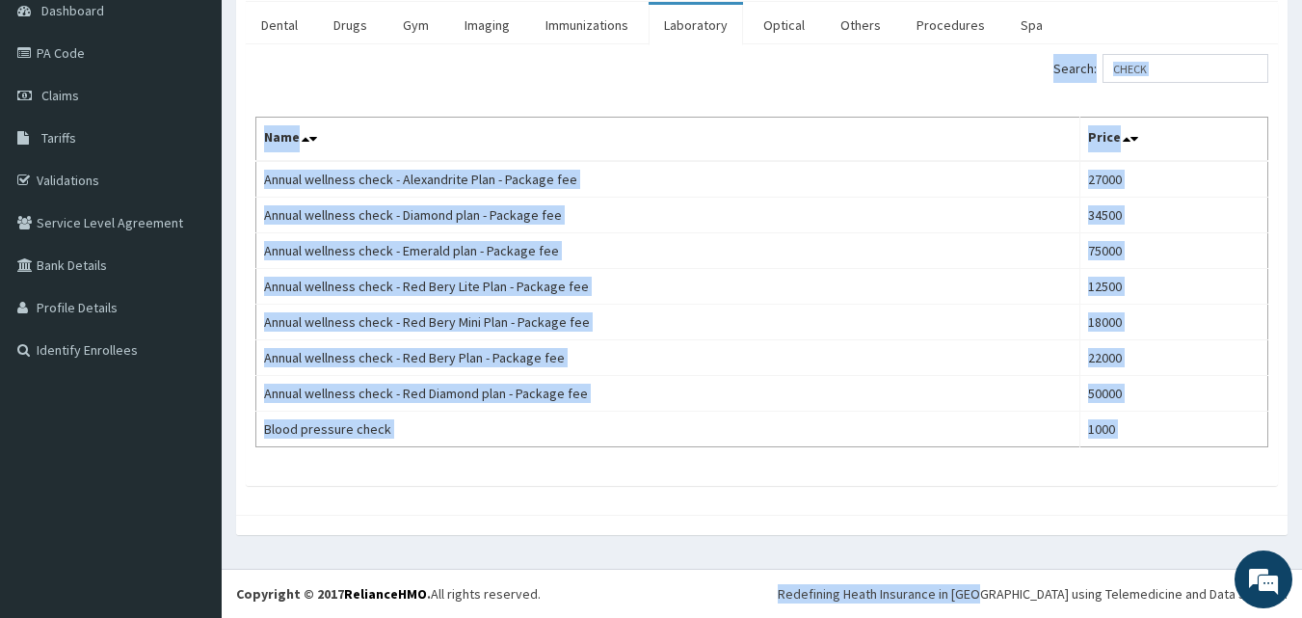
drag, startPoint x: 704, startPoint y: 465, endPoint x: 1124, endPoint y: 655, distance: 461.2
click at [1124, 617] on html "R EL Toggle navigation El-Hussain Hospital El-Hussain Hospital - elhussainhospi…" at bounding box center [651, 208] width 1302 height 817
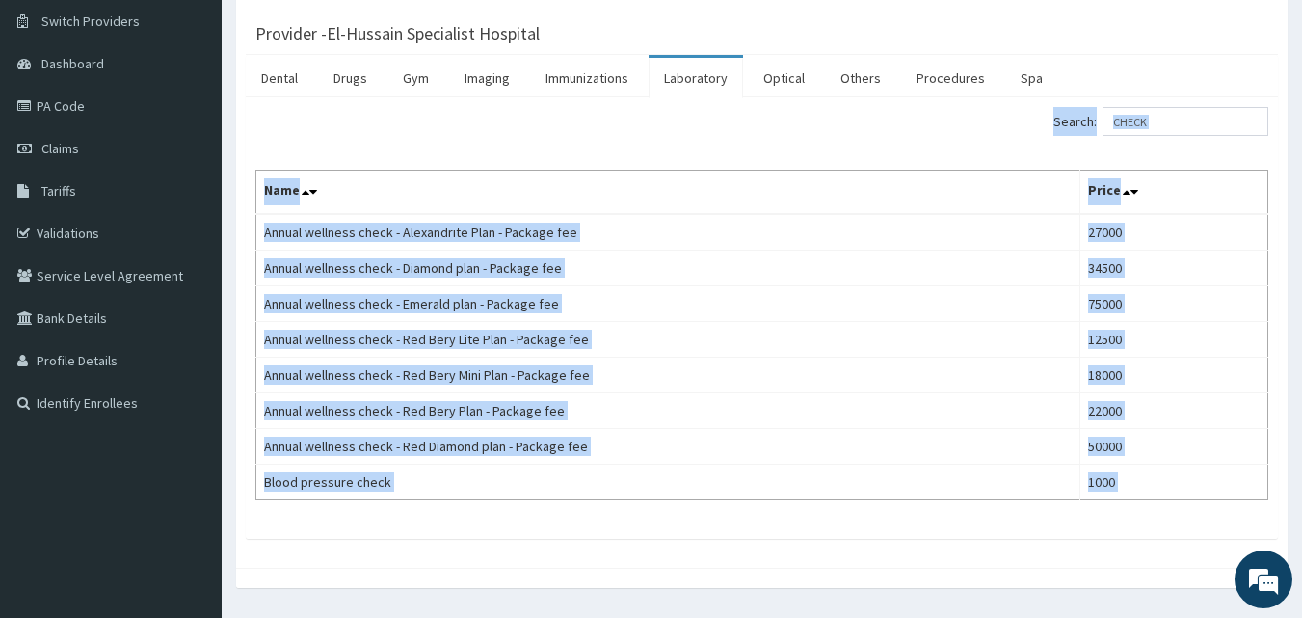
scroll to position [103, 0]
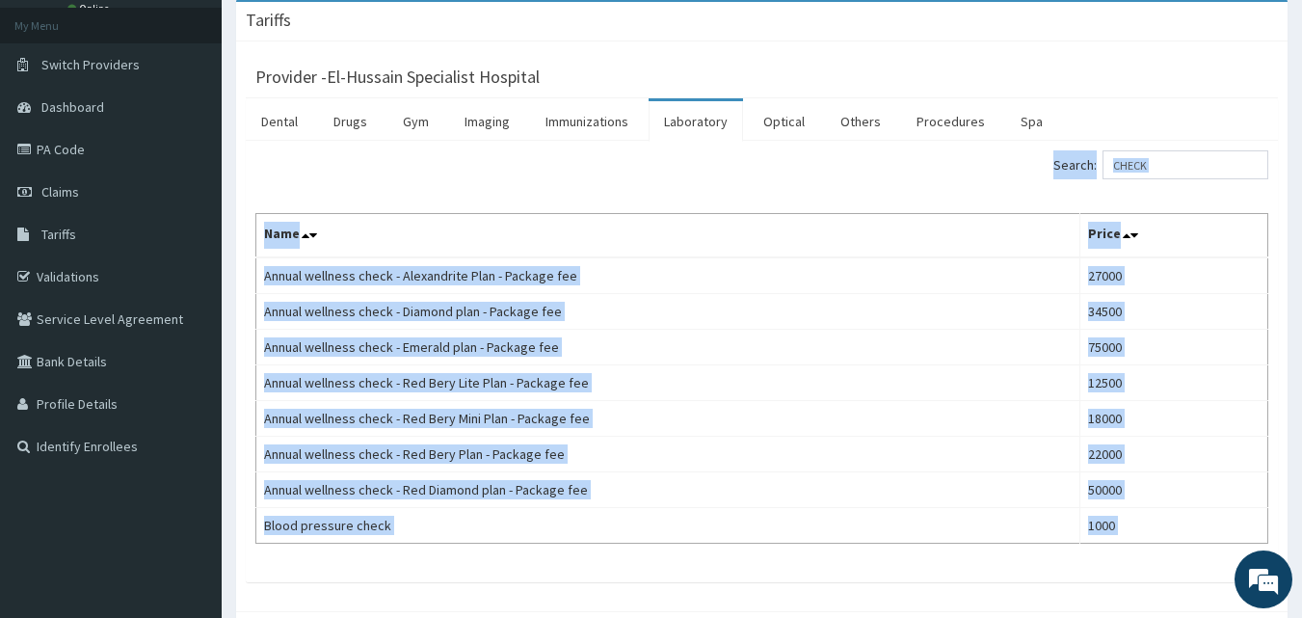
click at [905, 245] on th "Name" at bounding box center [668, 236] width 824 height 44
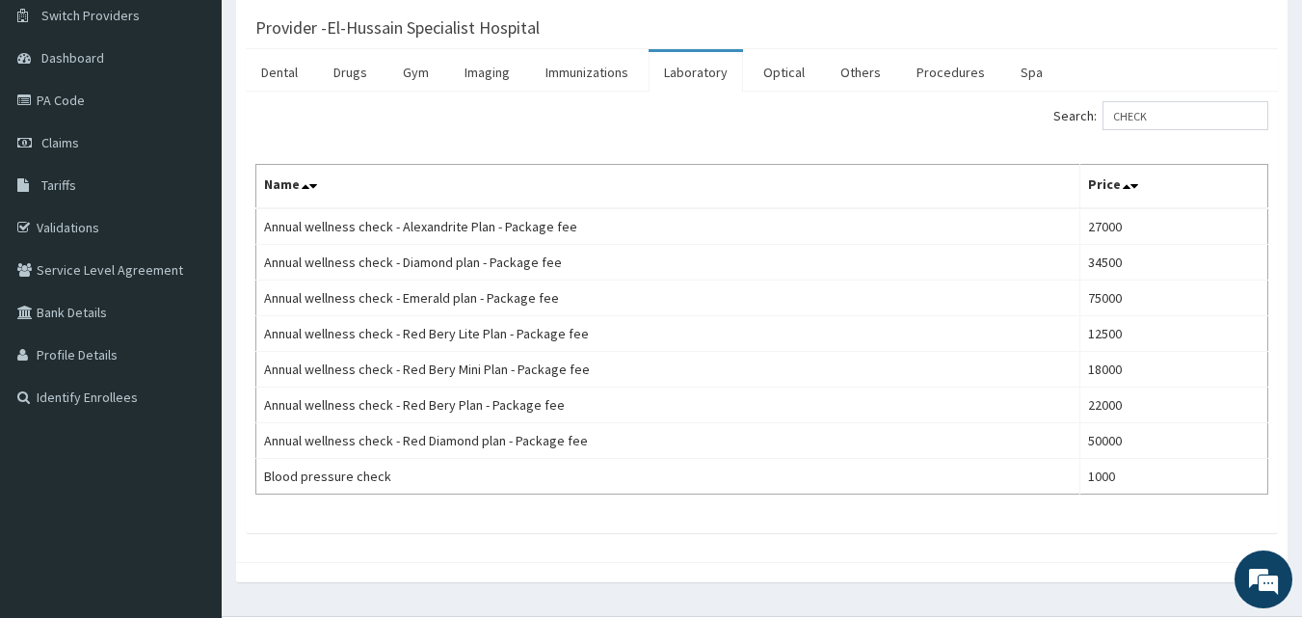
scroll to position [200, 0]
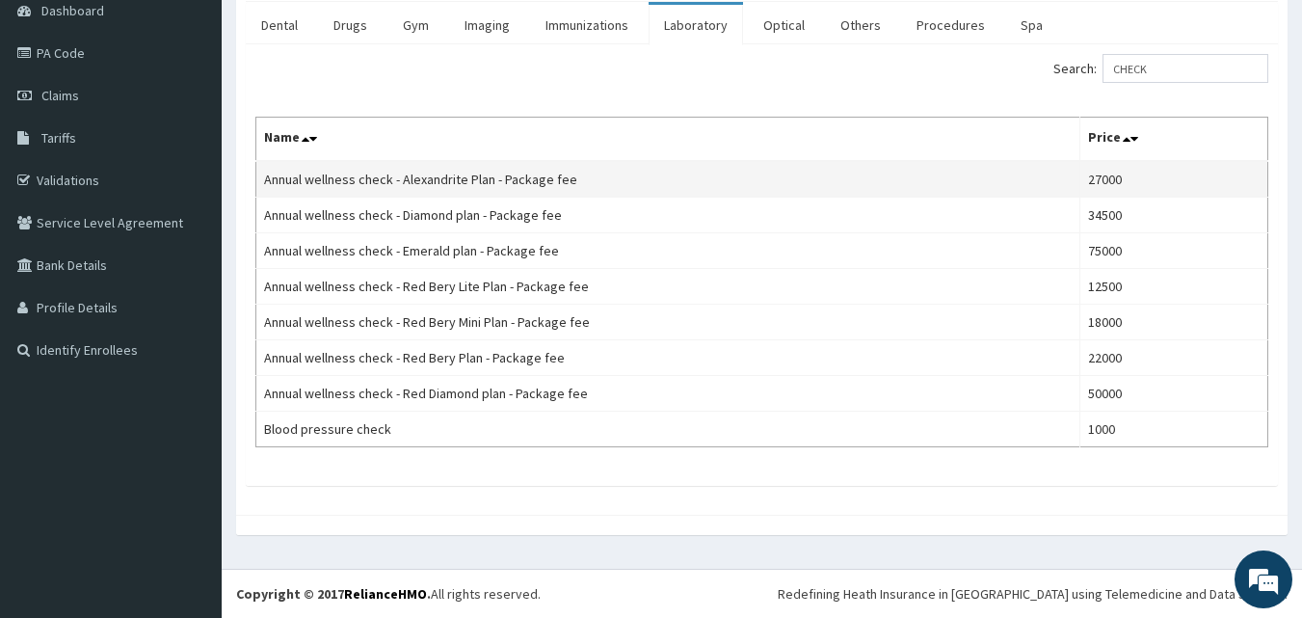
click at [760, 68] on div "Search: CHECK" at bounding box center [762, 71] width 1042 height 34
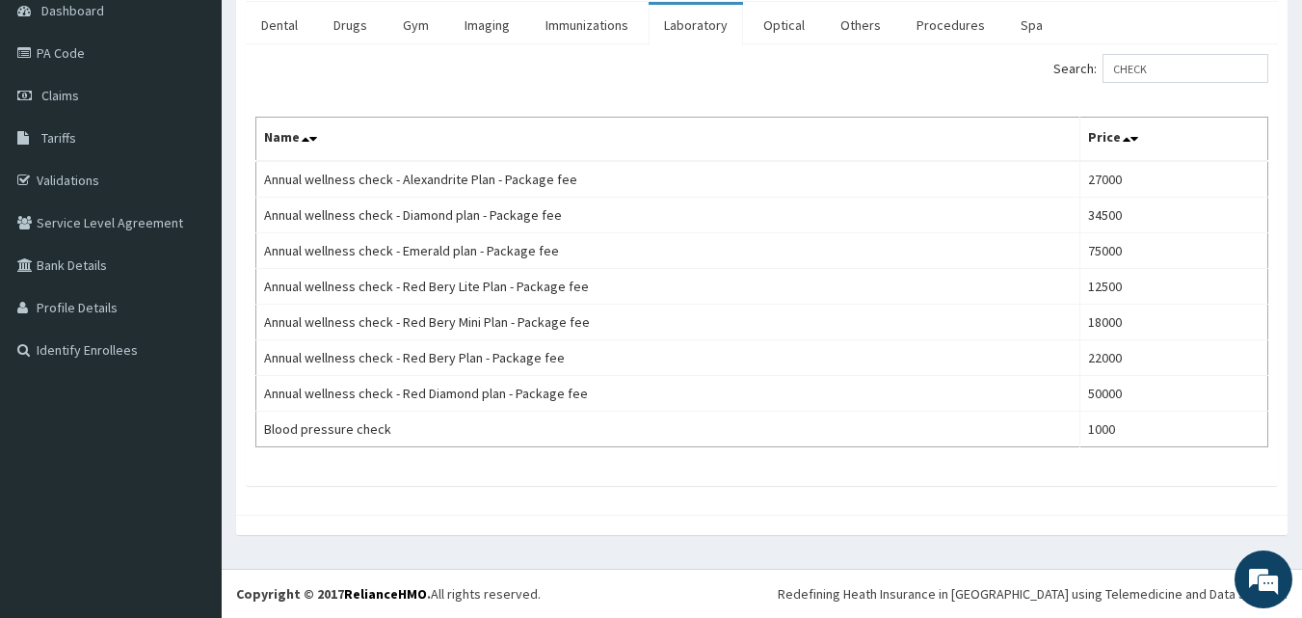
click at [708, 549] on div "Tariffs Provider - El-Hussain Specialist Hospital Dental Drugs Gym Imaging Immu…" at bounding box center [762, 229] width 1081 height 652
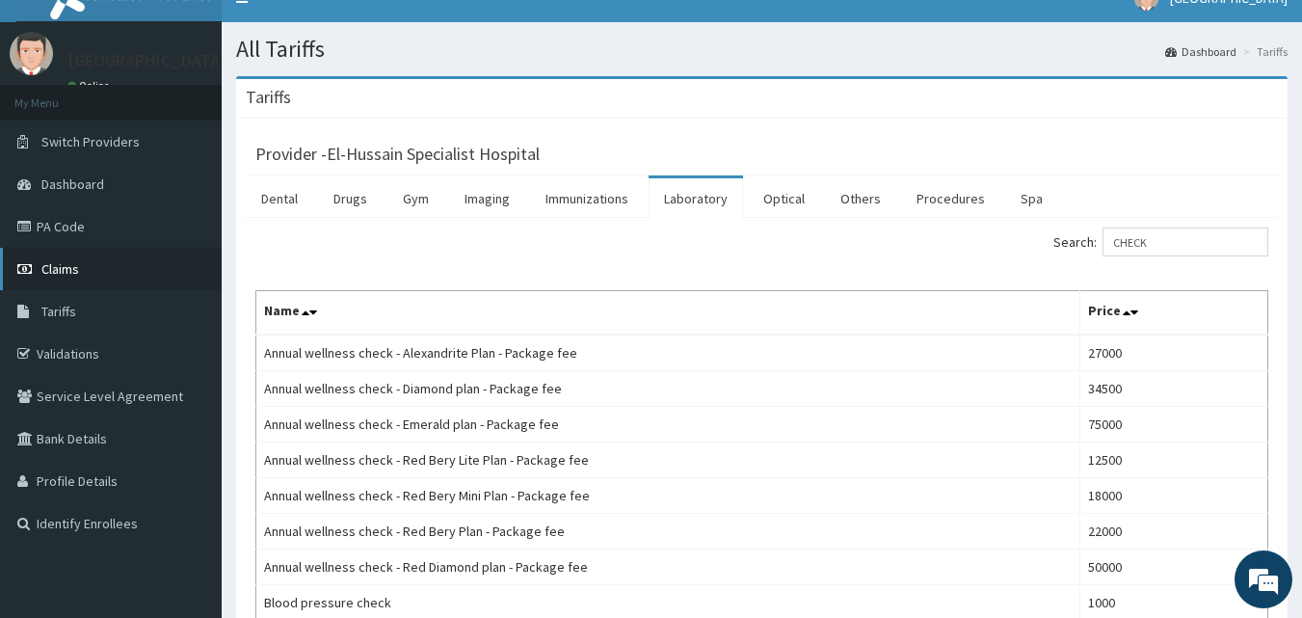
scroll to position [0, 0]
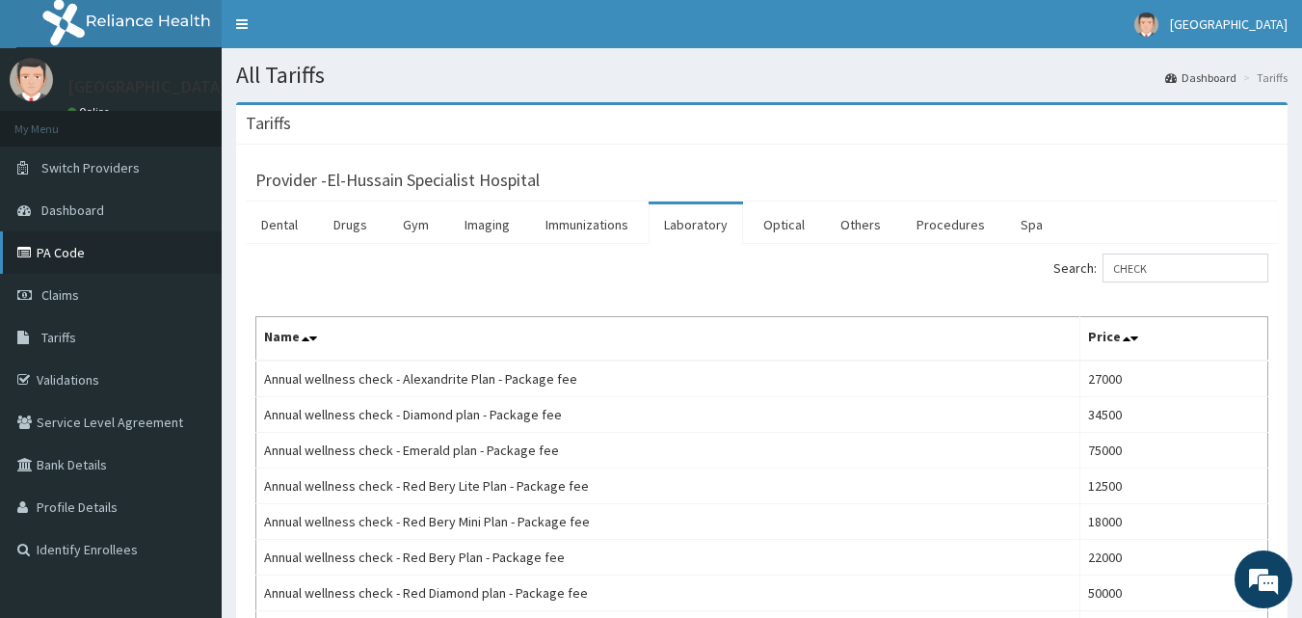
click at [65, 254] on link "PA Code" at bounding box center [111, 252] width 222 height 42
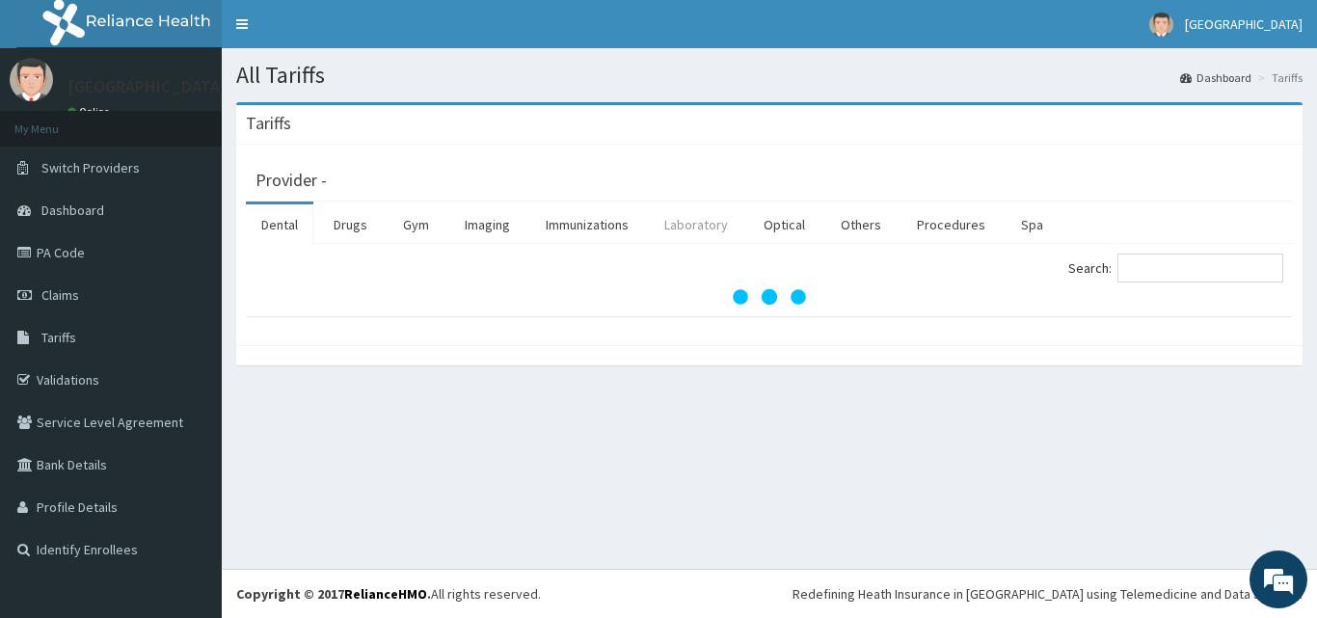
click at [693, 228] on link "Laboratory" at bounding box center [696, 224] width 94 height 40
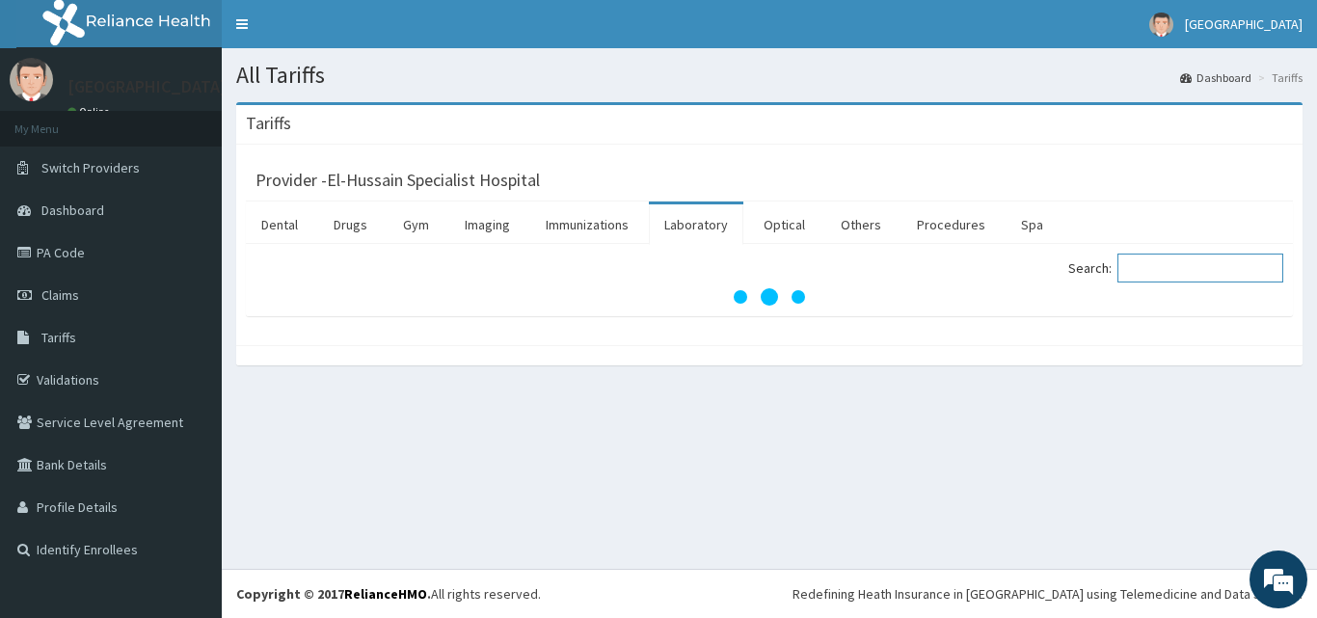
click at [1176, 274] on input "Search:" at bounding box center [1200, 268] width 166 height 29
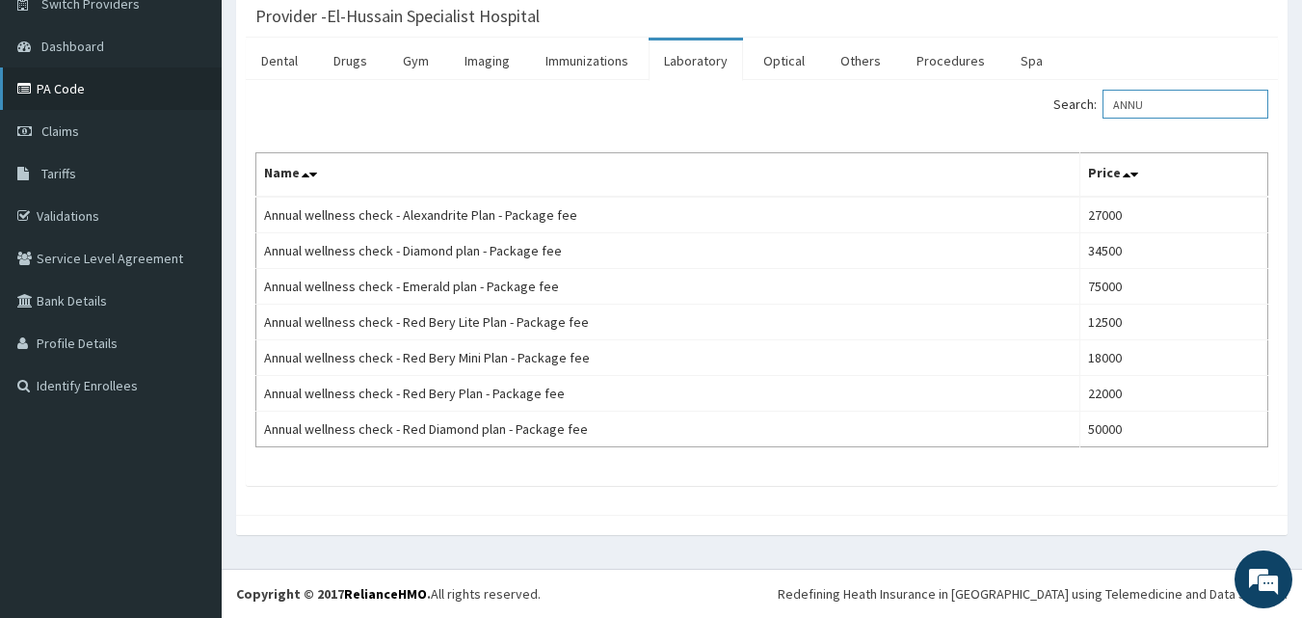
type input "ANNU"
click at [91, 84] on link "PA Code" at bounding box center [111, 88] width 222 height 42
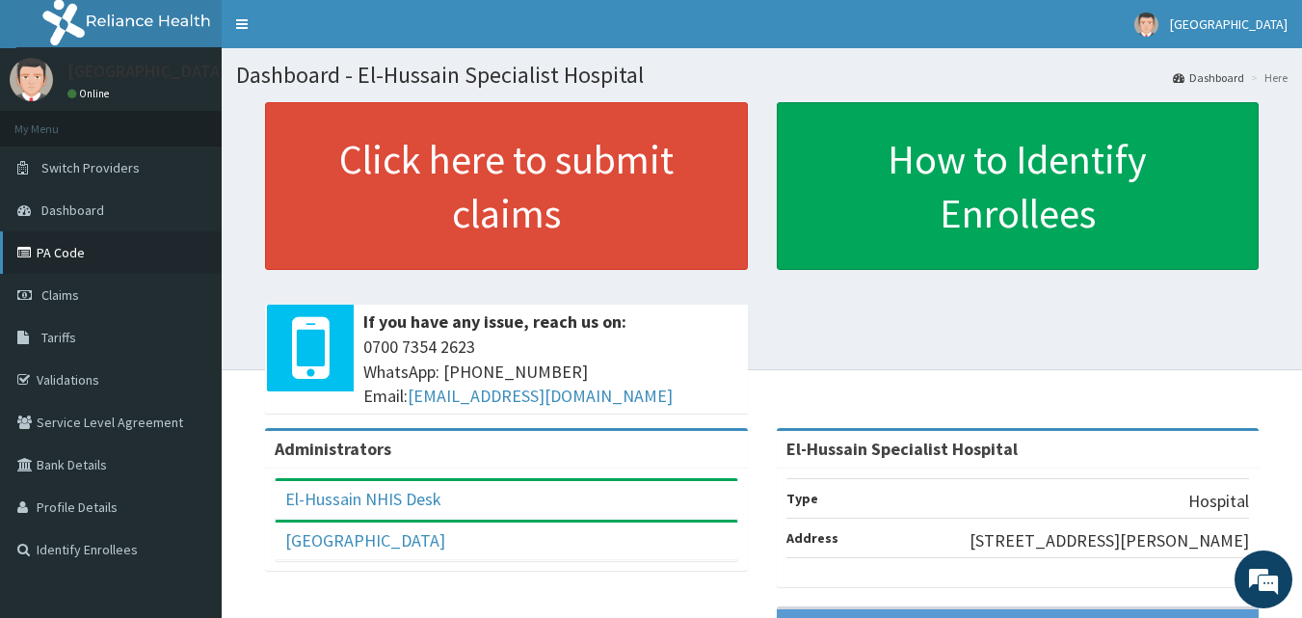
click at [75, 255] on link "PA Code" at bounding box center [111, 252] width 222 height 42
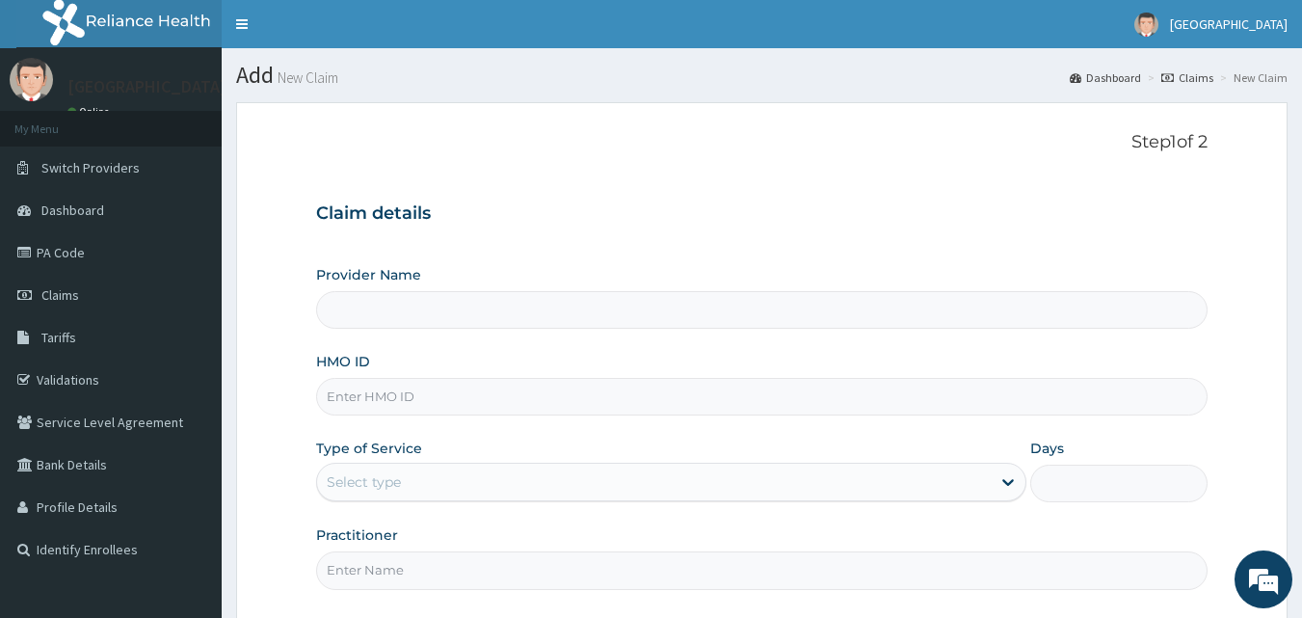
click at [408, 305] on input "Provider Name" at bounding box center [762, 310] width 893 height 38
type input "El-Hussain Specialist Hospital"
click at [390, 398] on input "HMO ID" at bounding box center [762, 397] width 893 height 38
type input "DTV/10014/A"
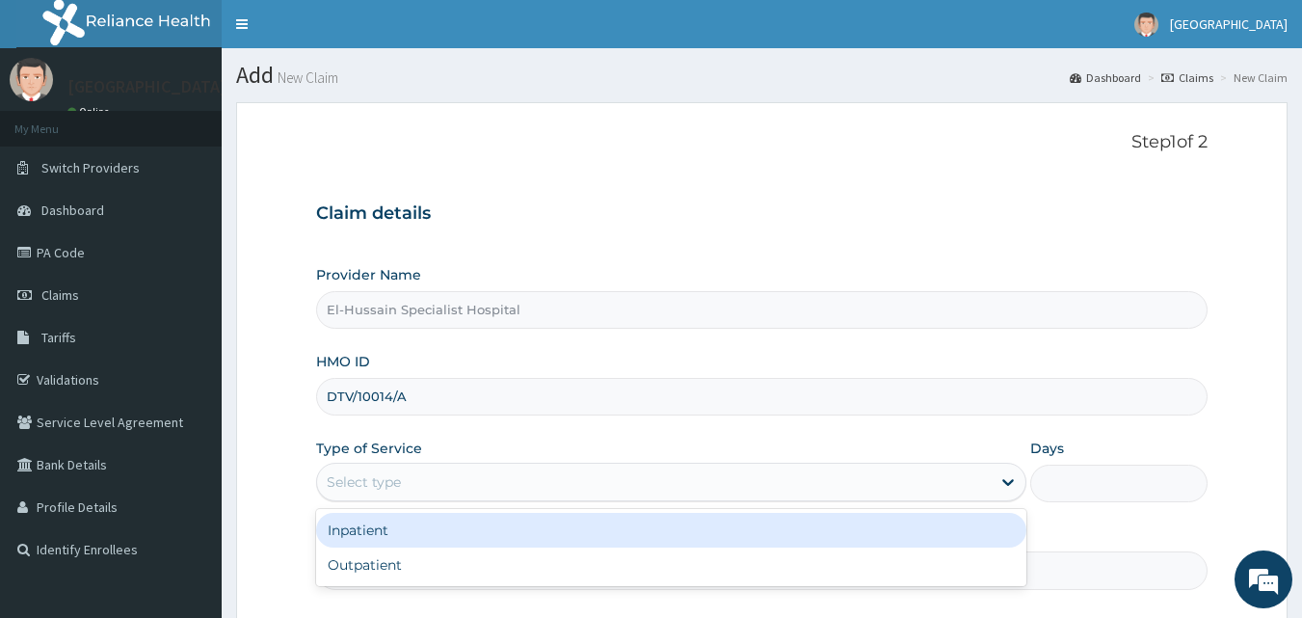
click at [457, 475] on div "Select type" at bounding box center [654, 482] width 674 height 31
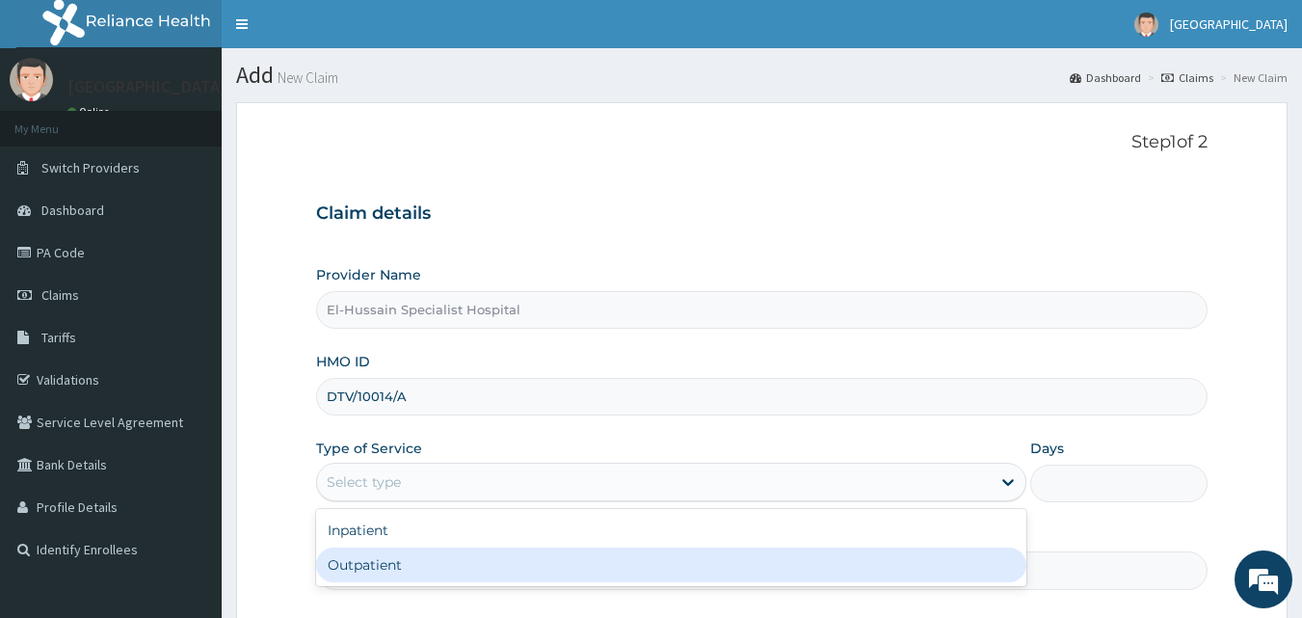
click at [419, 561] on div "Outpatient" at bounding box center [671, 565] width 710 height 35
type input "1"
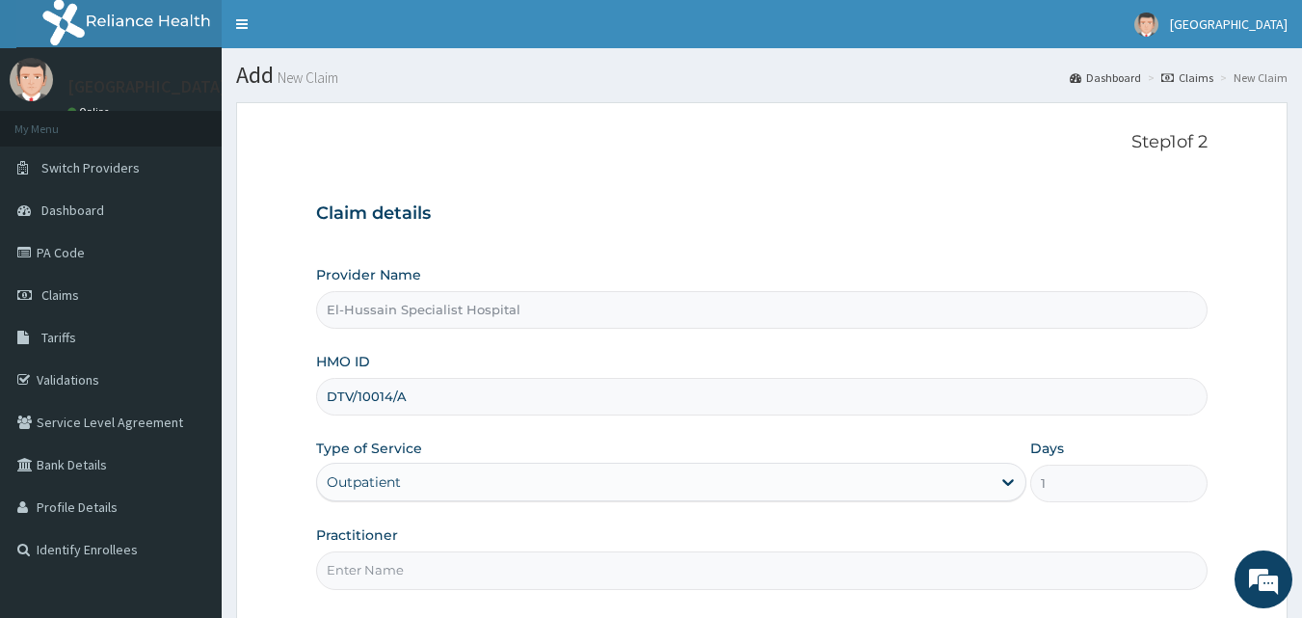
click at [425, 570] on input "Practitioner" at bounding box center [762, 570] width 893 height 38
type input "DR.RANSOME"
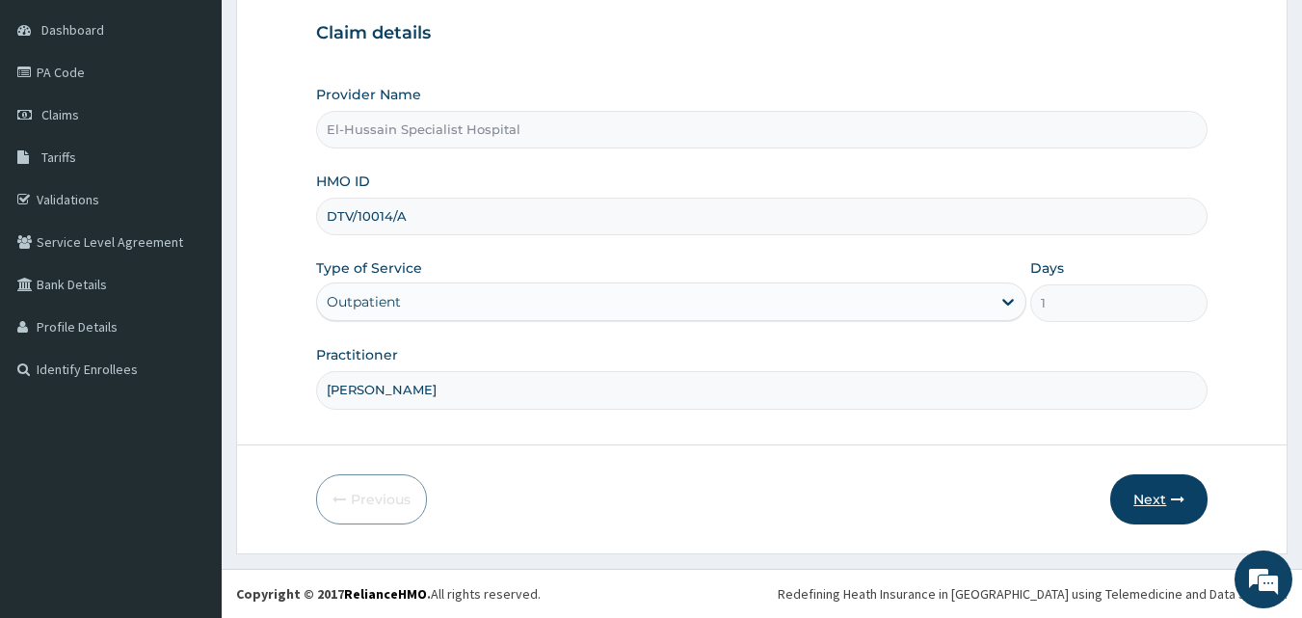
click at [1136, 499] on button "Next" at bounding box center [1159, 499] width 97 height 50
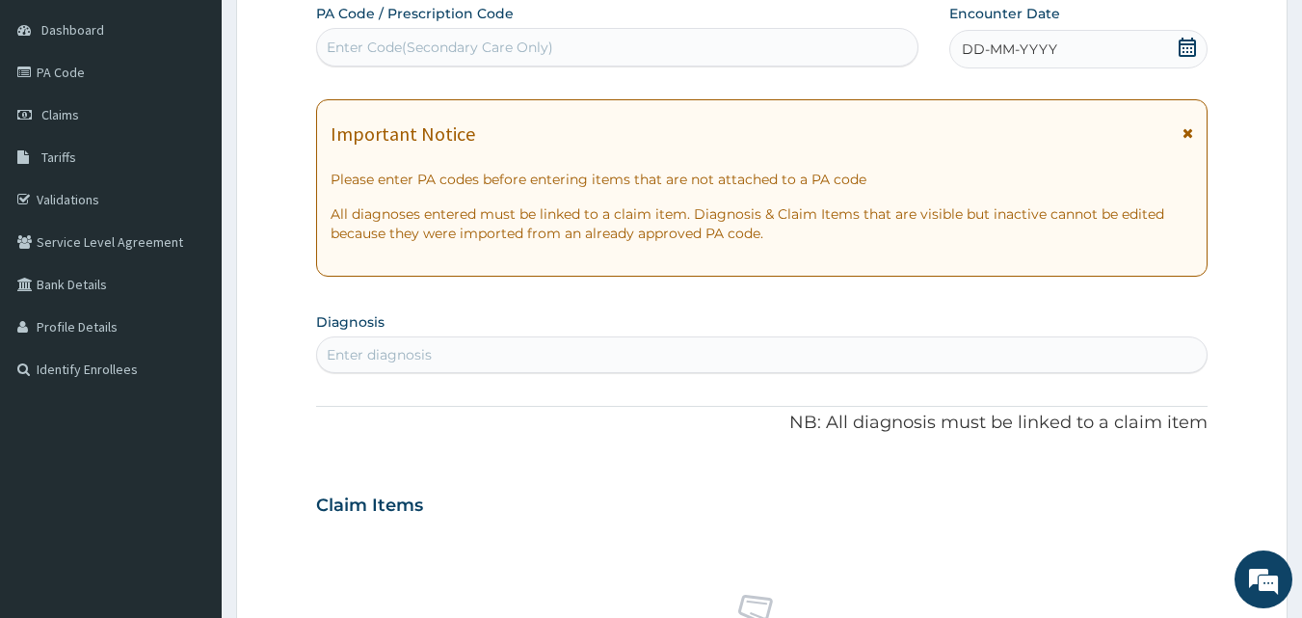
click at [553, 35] on div "Enter Code(Secondary Care Only)" at bounding box center [618, 47] width 602 height 31
paste input "PA/439557"
type input "PA/439557"
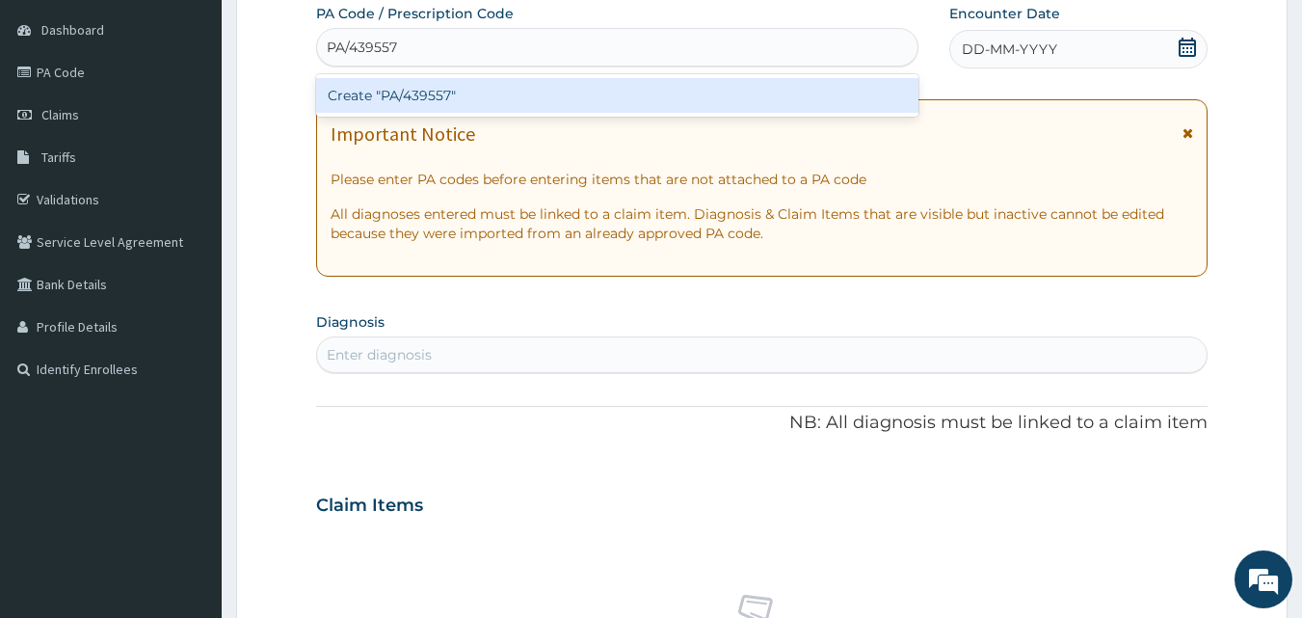
click at [554, 90] on div "Create "PA/439557"" at bounding box center [617, 95] width 603 height 35
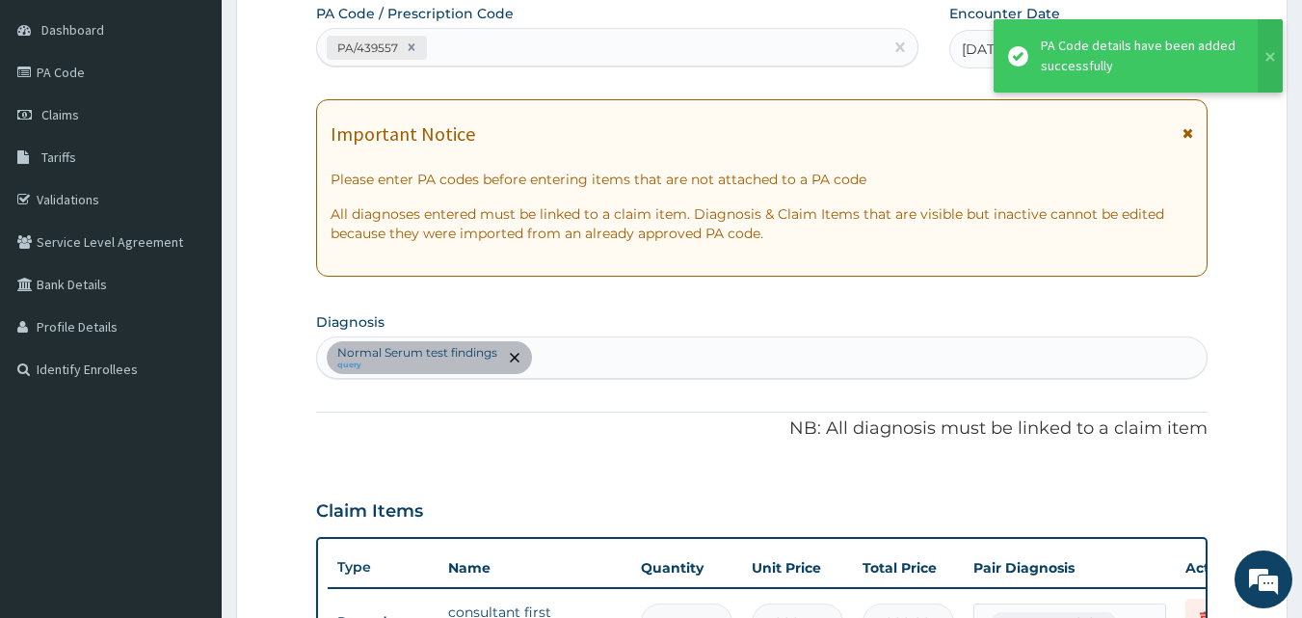
scroll to position [565, 0]
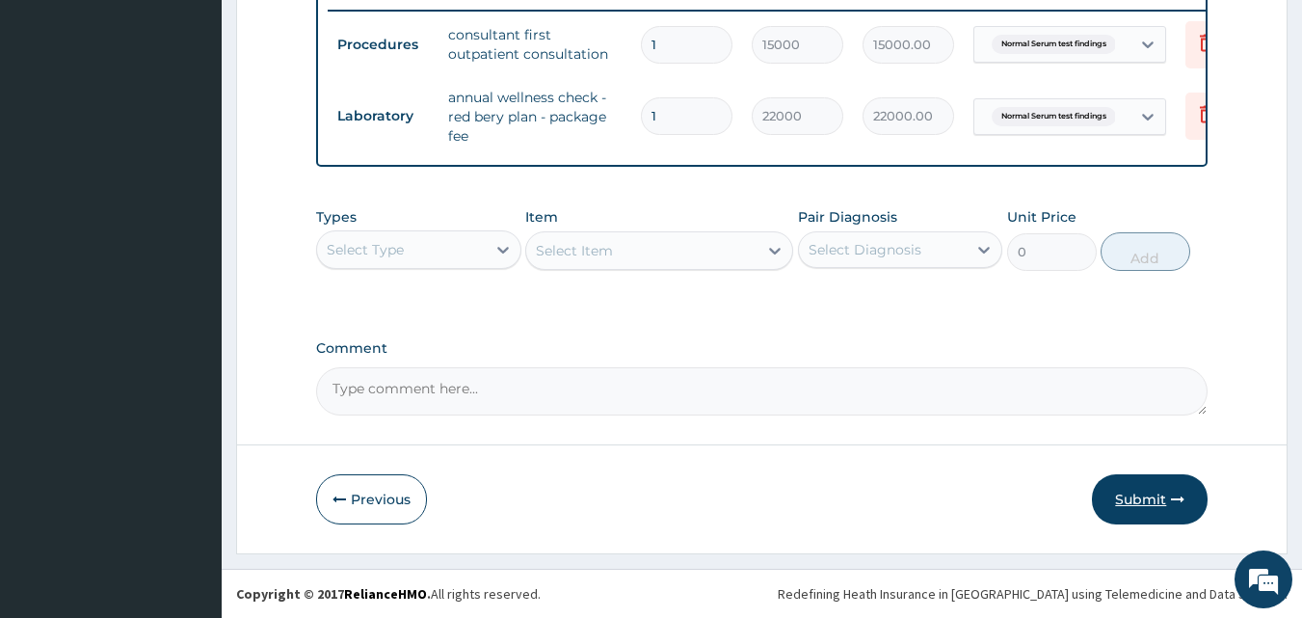
click at [1173, 506] on icon "button" at bounding box center [1177, 499] width 13 height 13
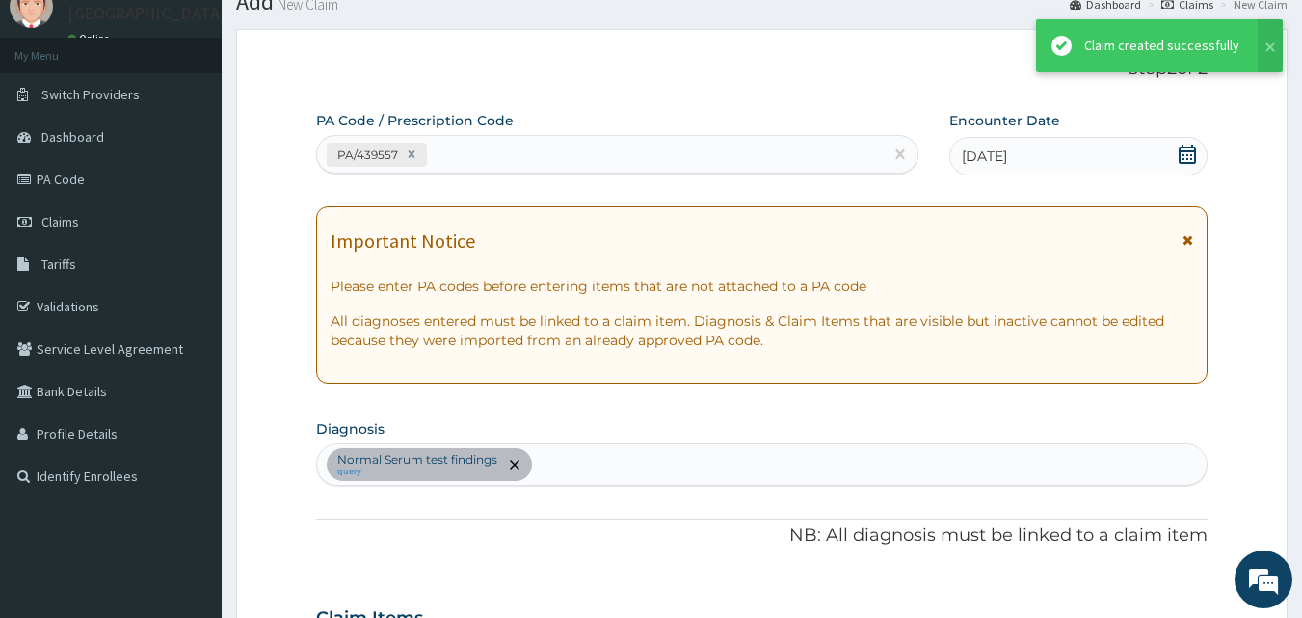
scroll to position [758, 0]
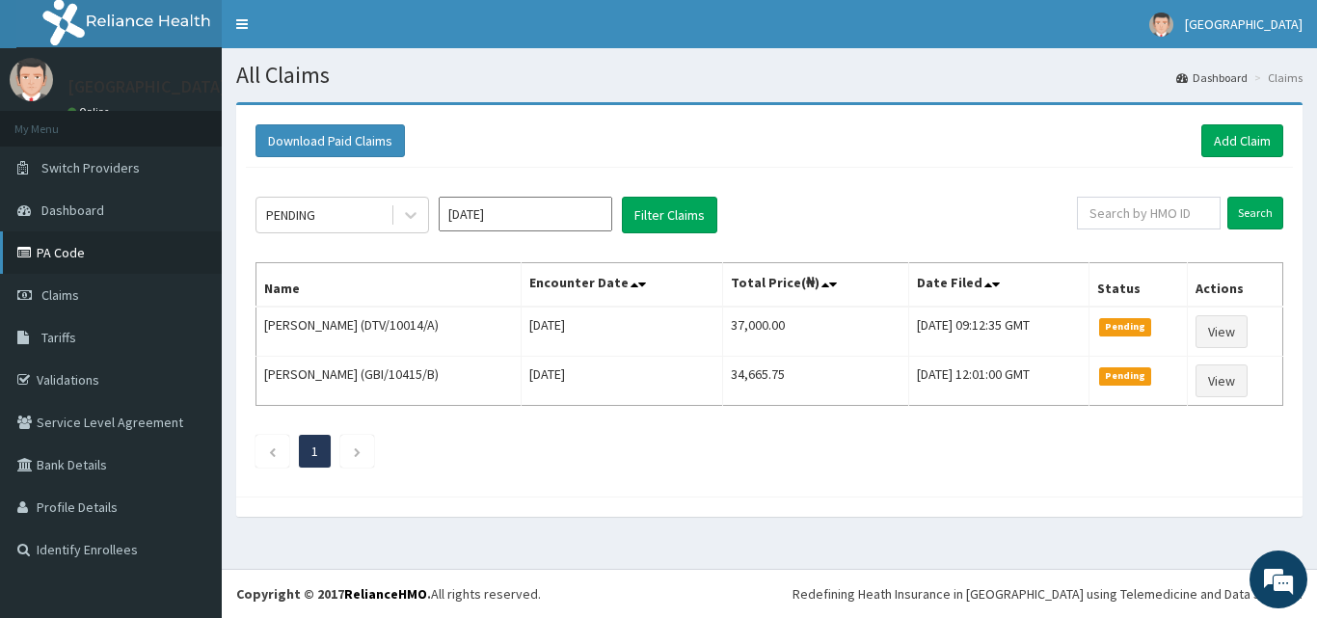
click at [67, 263] on link "PA Code" at bounding box center [111, 252] width 222 height 42
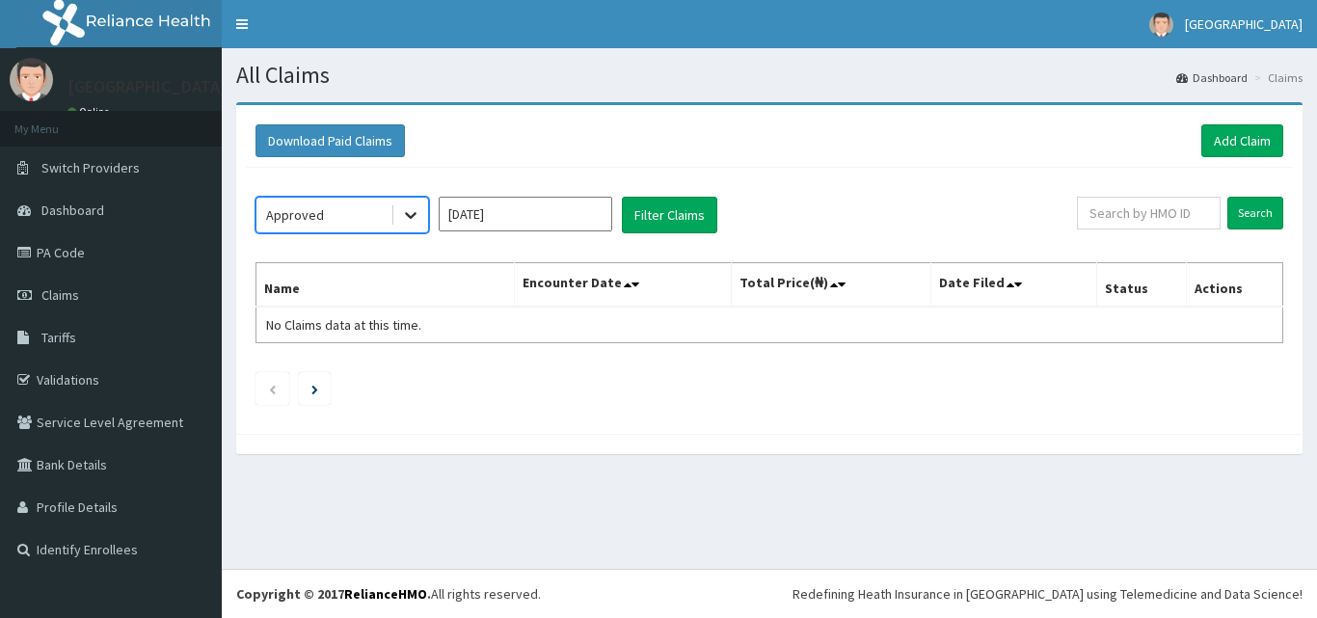
click at [415, 201] on div at bounding box center [410, 215] width 35 height 35
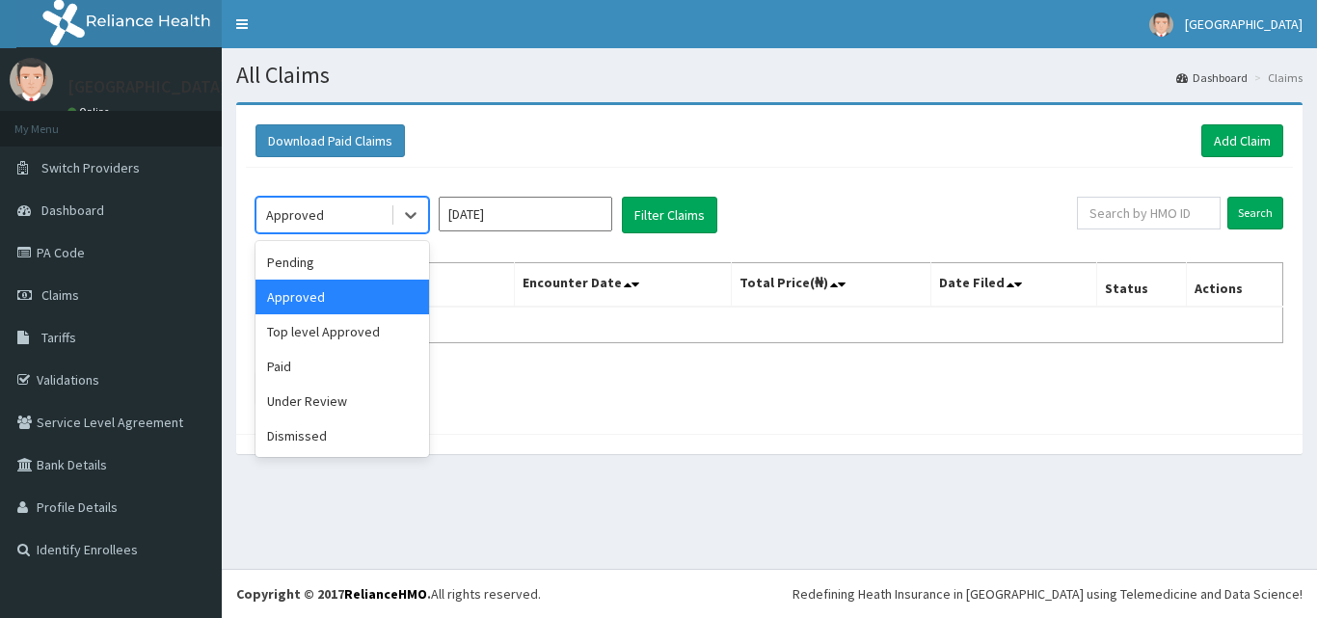
click at [360, 281] on div "Approved" at bounding box center [342, 297] width 174 height 35
click at [690, 208] on button "Filter Claims" at bounding box center [669, 215] width 95 height 37
click at [415, 212] on icon at bounding box center [410, 214] width 19 height 19
click at [369, 262] on div "Pending" at bounding box center [342, 262] width 174 height 35
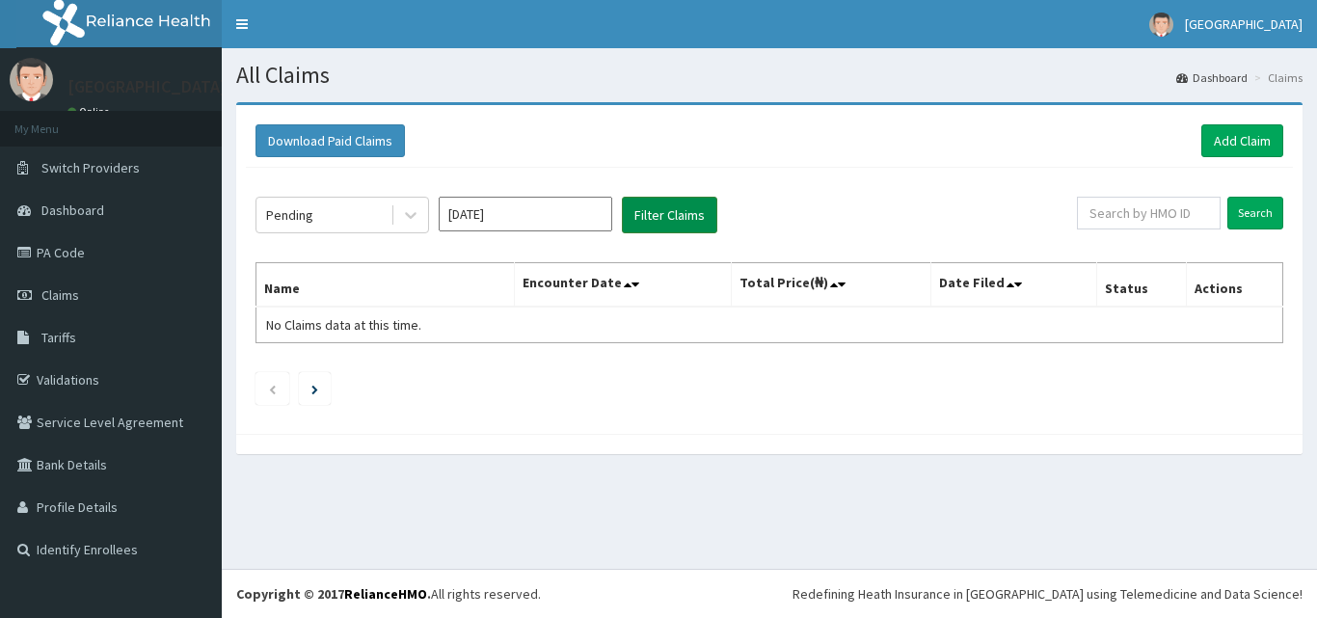
click at [671, 215] on button "Filter Claims" at bounding box center [669, 215] width 95 height 37
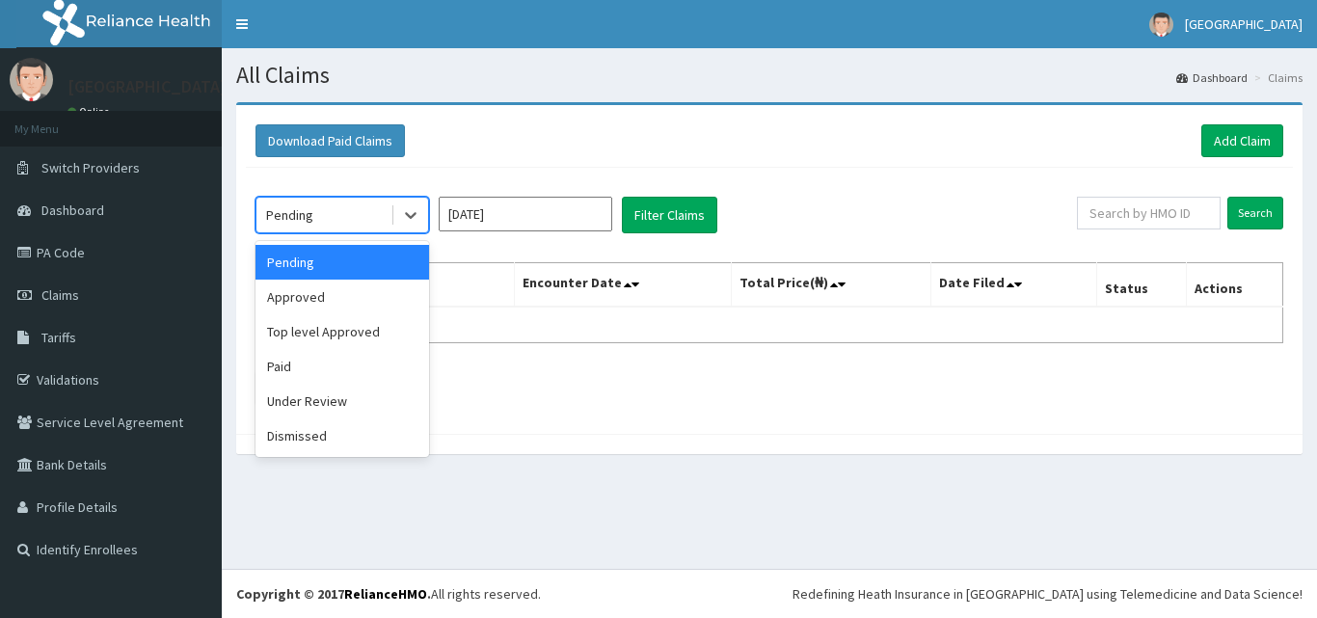
click at [354, 211] on div "Pending" at bounding box center [323, 215] width 134 height 31
click at [343, 399] on div "Under Review" at bounding box center [342, 401] width 174 height 35
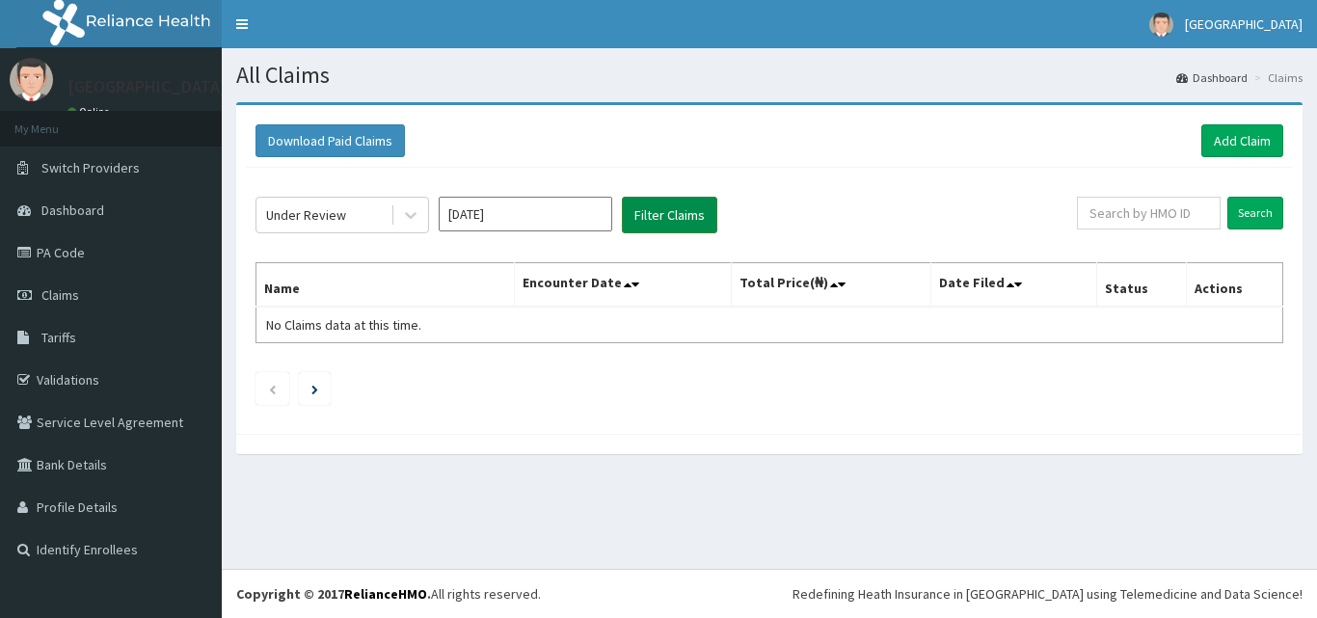
click at [674, 215] on button "Filter Claims" at bounding box center [669, 215] width 95 height 37
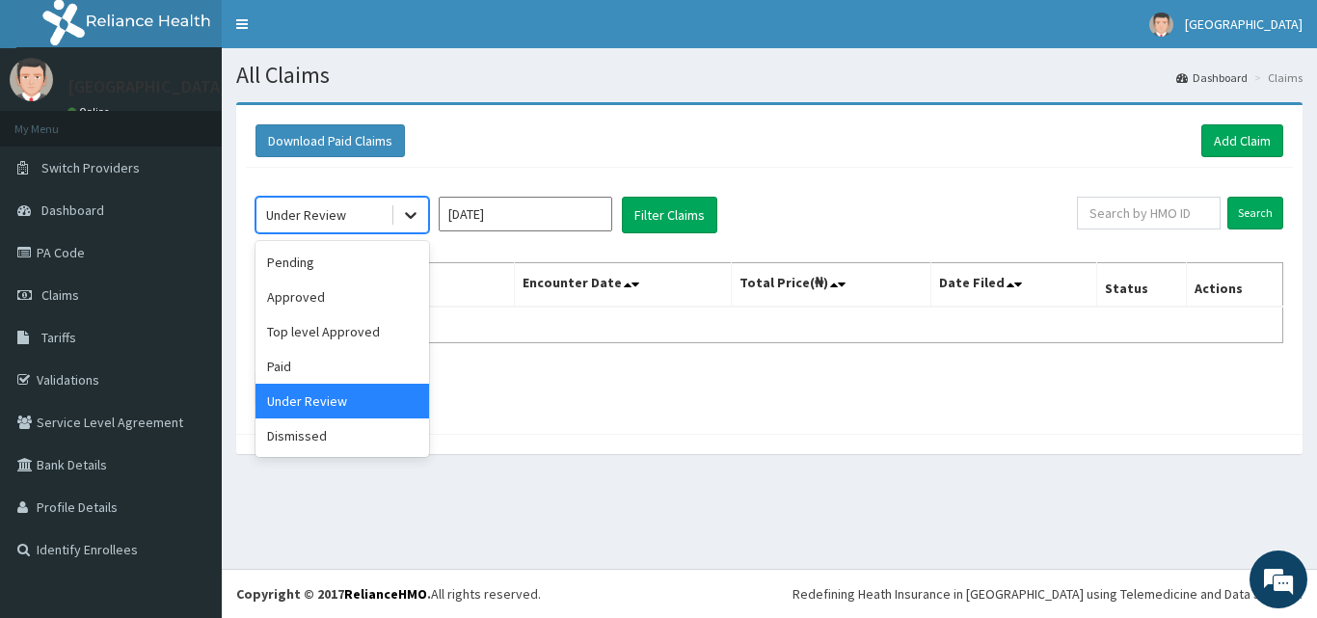
click at [400, 209] on div at bounding box center [410, 215] width 35 height 35
click at [363, 330] on div "Top level Approved" at bounding box center [342, 331] width 174 height 35
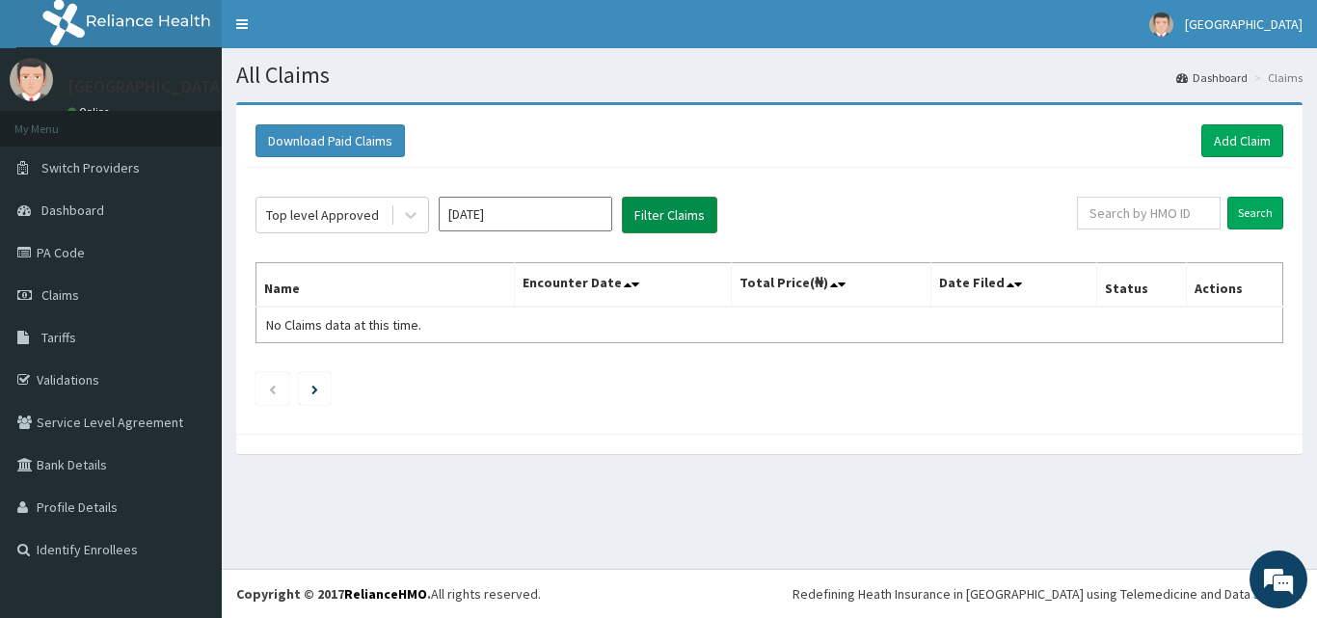
click at [696, 220] on button "Filter Claims" at bounding box center [669, 215] width 95 height 37
click at [407, 217] on icon at bounding box center [410, 214] width 19 height 19
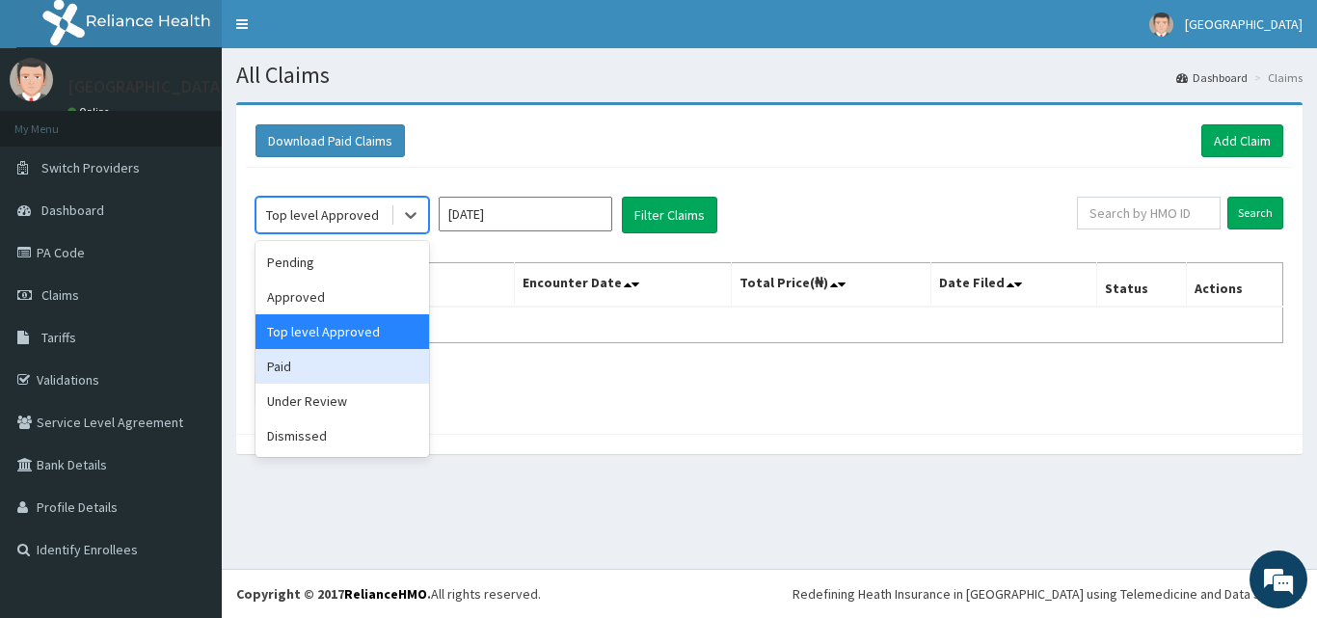
click at [320, 369] on div "Paid" at bounding box center [342, 366] width 174 height 35
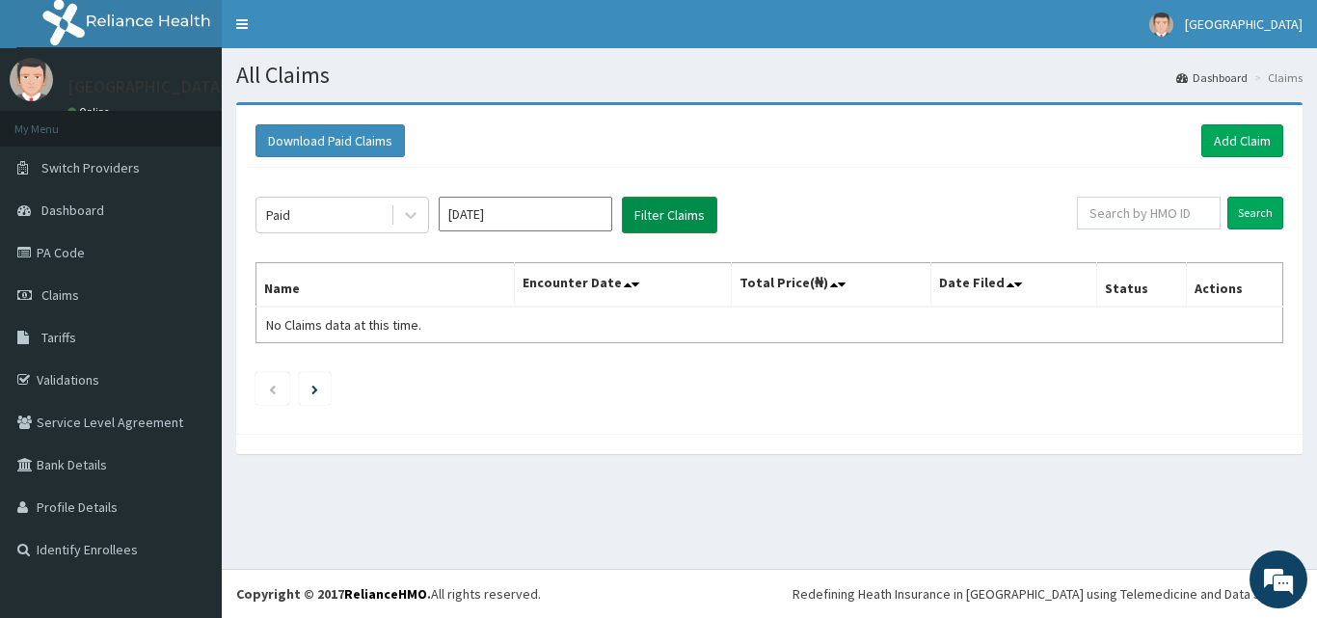
click at [688, 221] on button "Filter Claims" at bounding box center [669, 215] width 95 height 37
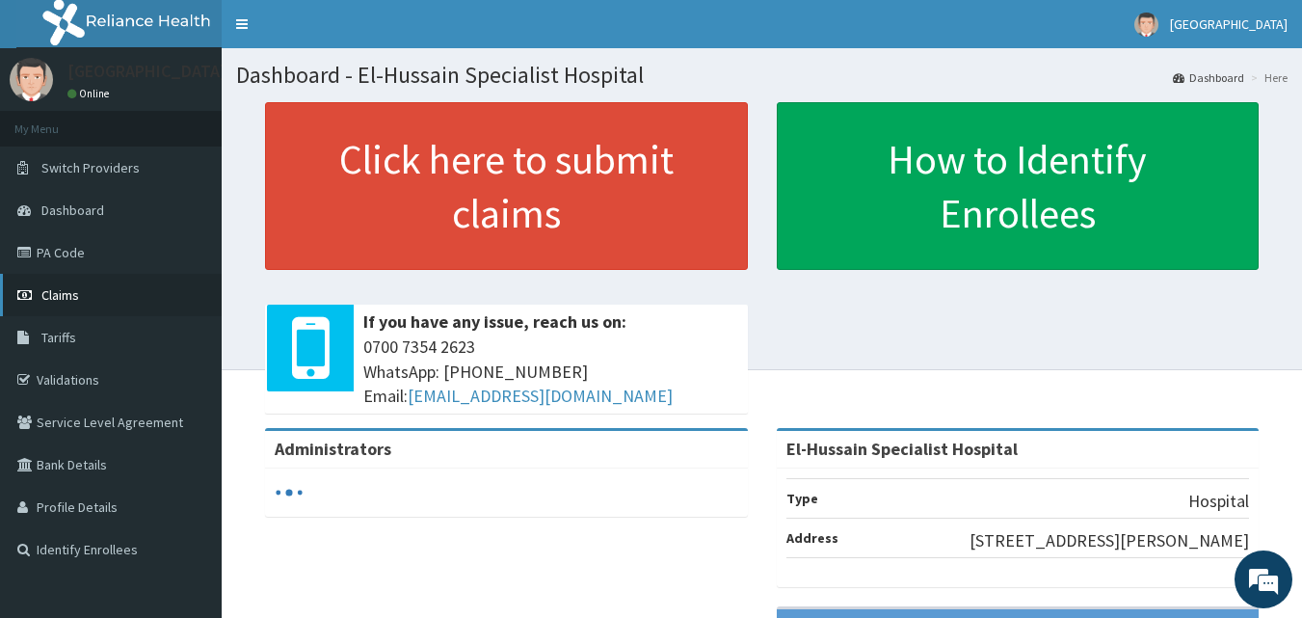
click at [103, 291] on link "Claims" at bounding box center [111, 295] width 222 height 42
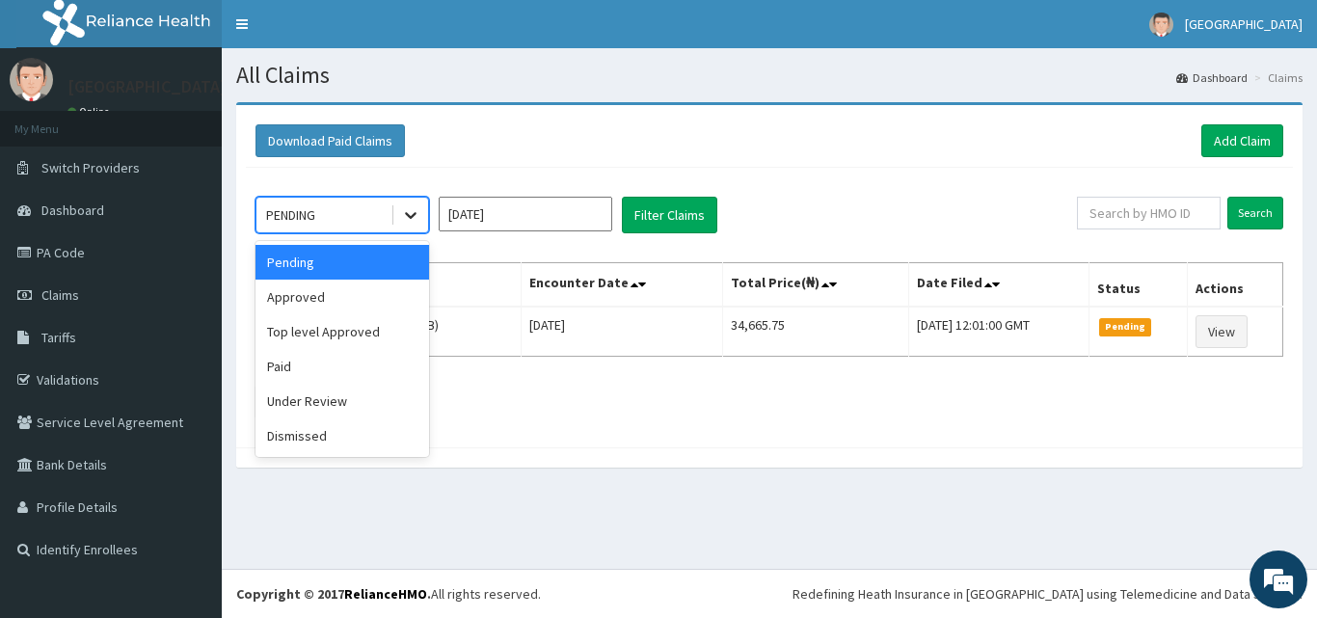
click at [408, 215] on icon at bounding box center [411, 216] width 12 height 7
click at [388, 308] on div "Approved" at bounding box center [342, 297] width 174 height 35
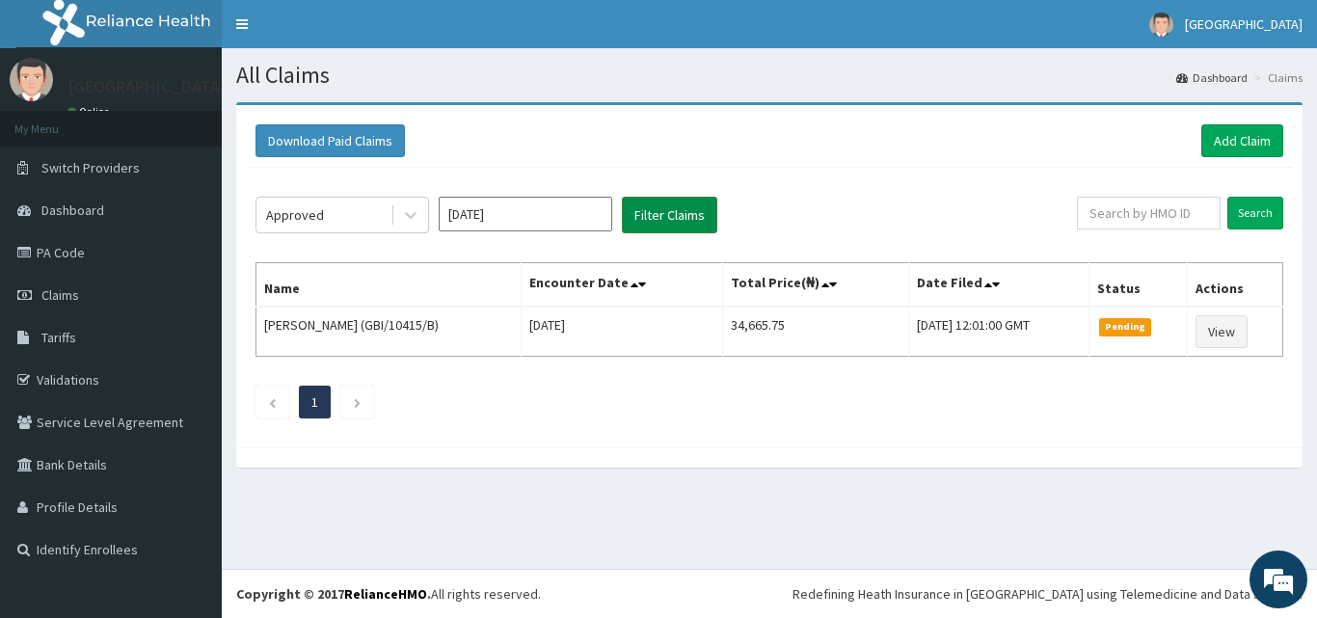
click at [660, 226] on button "Filter Claims" at bounding box center [669, 215] width 95 height 37
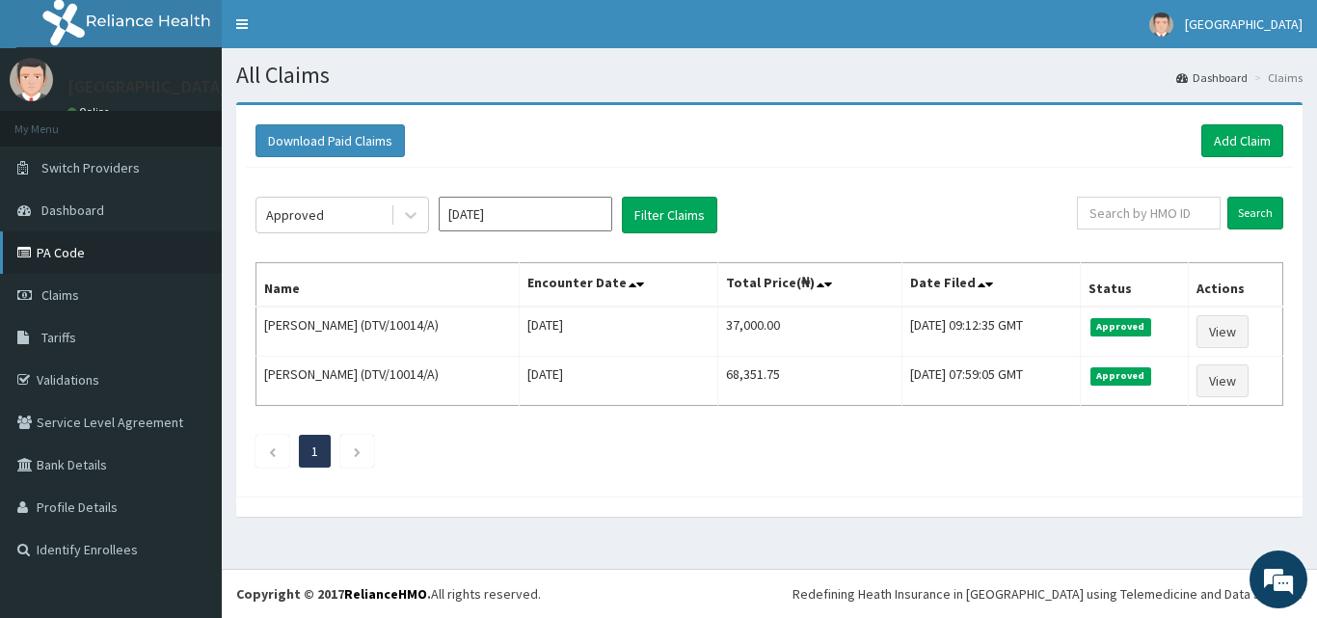
click at [63, 251] on link "PA Code" at bounding box center [111, 252] width 222 height 42
